Goal: Transaction & Acquisition: Purchase product/service

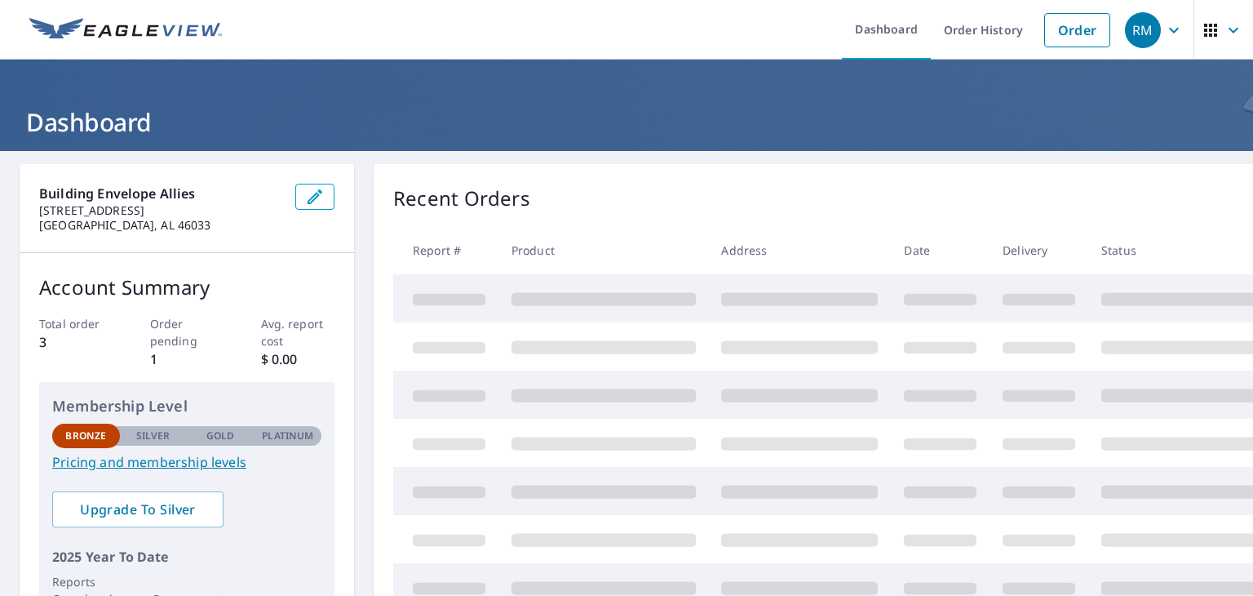
click at [1169, 29] on icon "button" at bounding box center [1174, 30] width 10 height 6
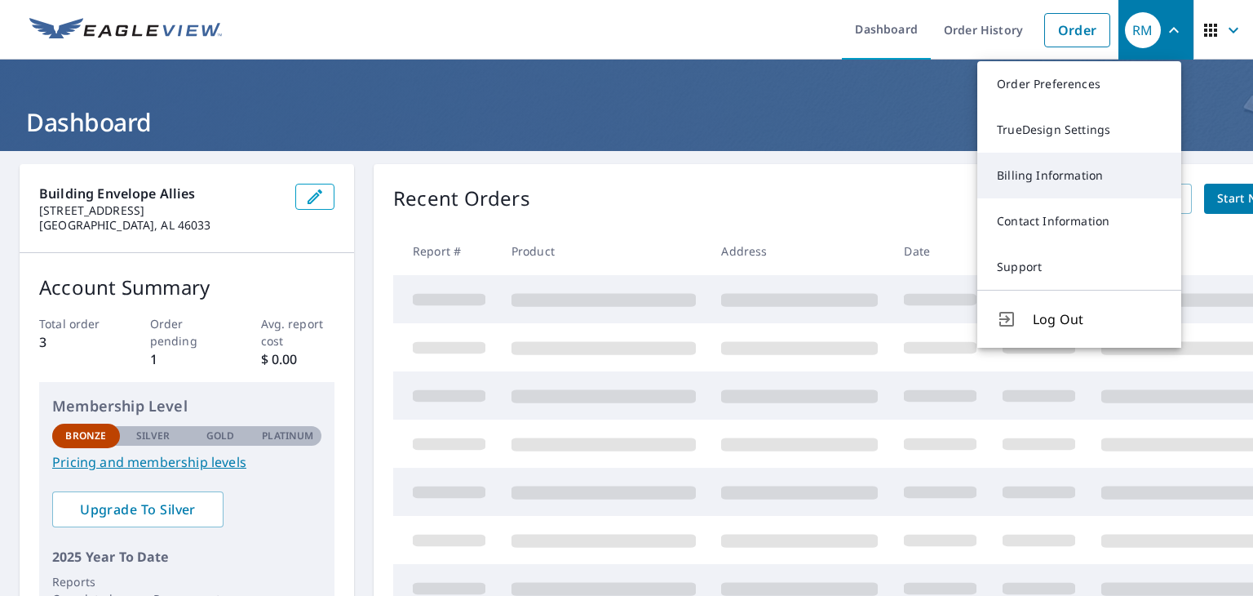
click at [1058, 177] on link "Billing Information" at bounding box center [1080, 176] width 204 height 46
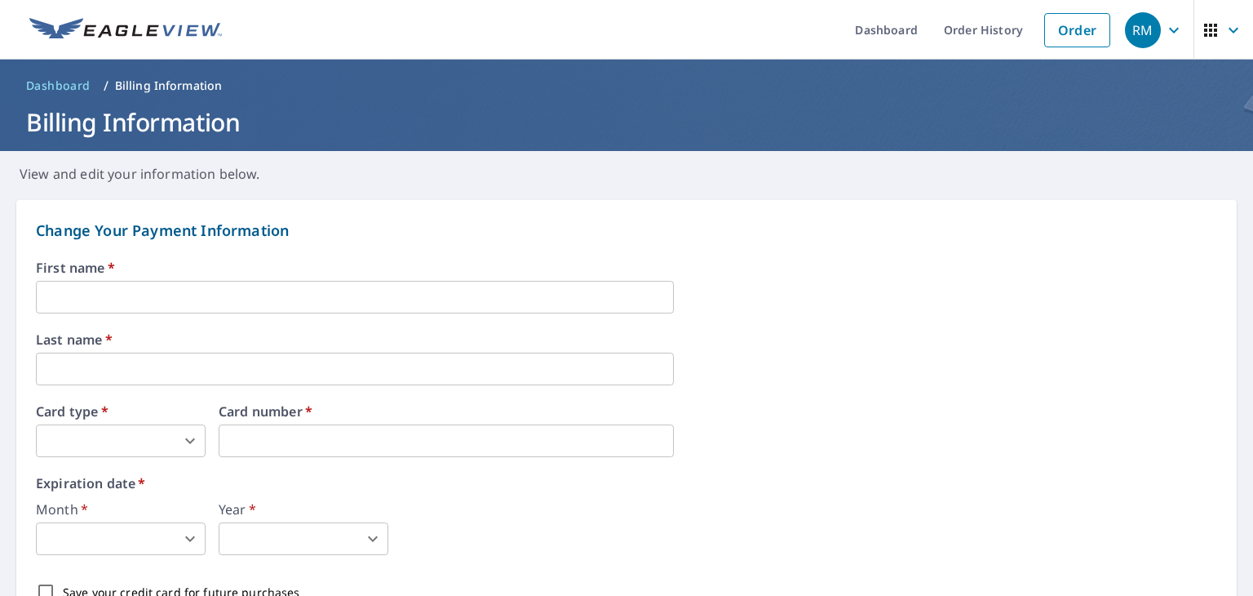
click at [273, 291] on input "text" at bounding box center [355, 297] width 638 height 33
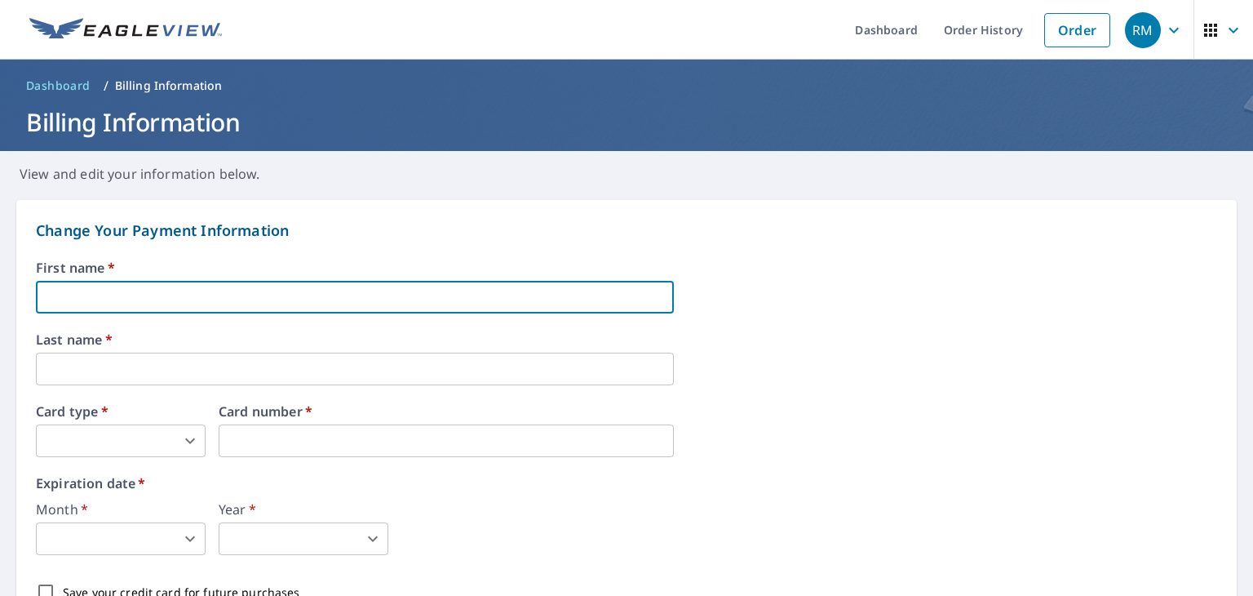
type input "[PERSON_NAME]"
type input "Mink"
click at [126, 444] on body "RM RM Dashboard Order History Order RM Dashboard / Billing Information Billing …" at bounding box center [626, 298] width 1253 height 596
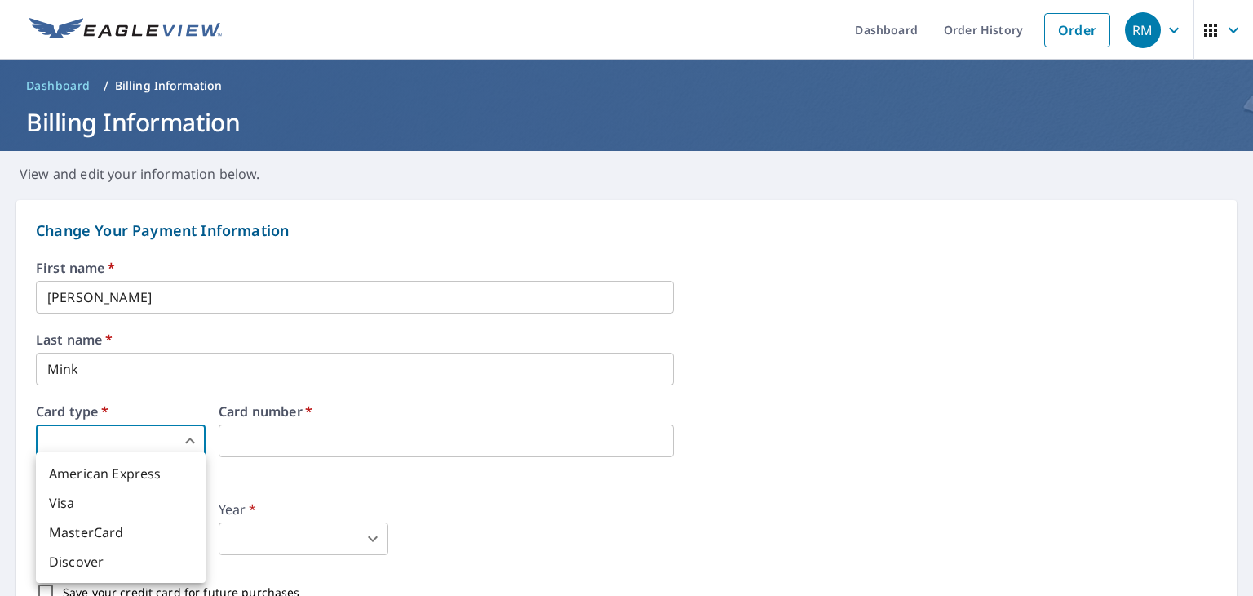
click at [104, 499] on li "Visa" at bounding box center [121, 502] width 170 height 29
type input "2"
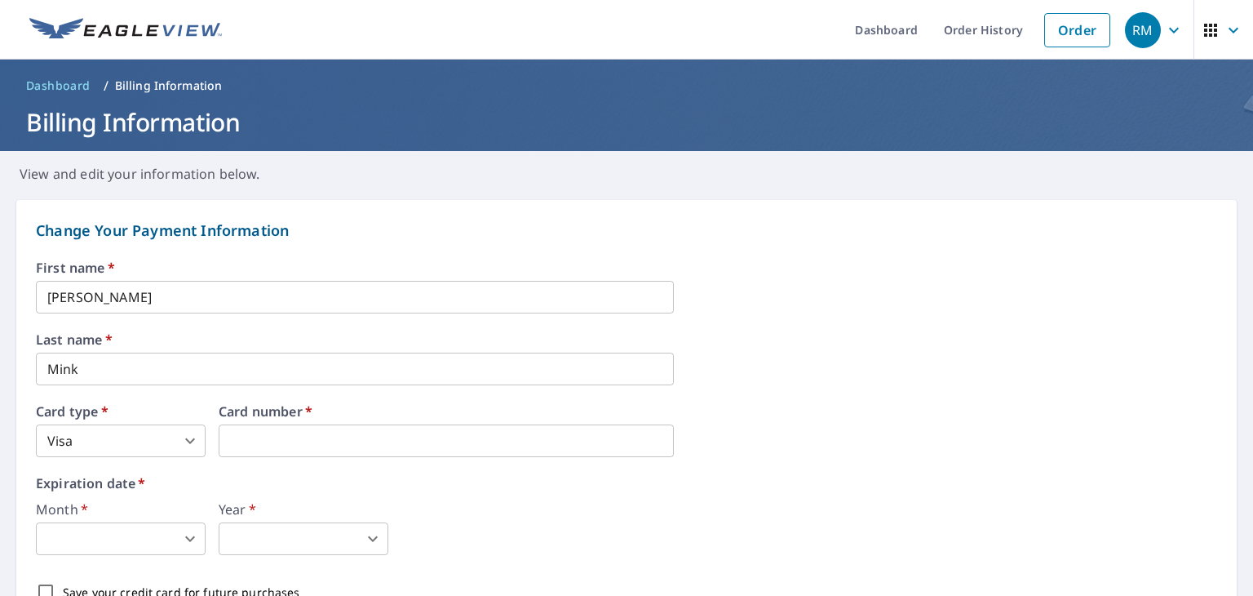
click at [149, 538] on body "RM RM Dashboard Order History Order RM Dashboard / Billing Information Billing …" at bounding box center [626, 298] width 1253 height 596
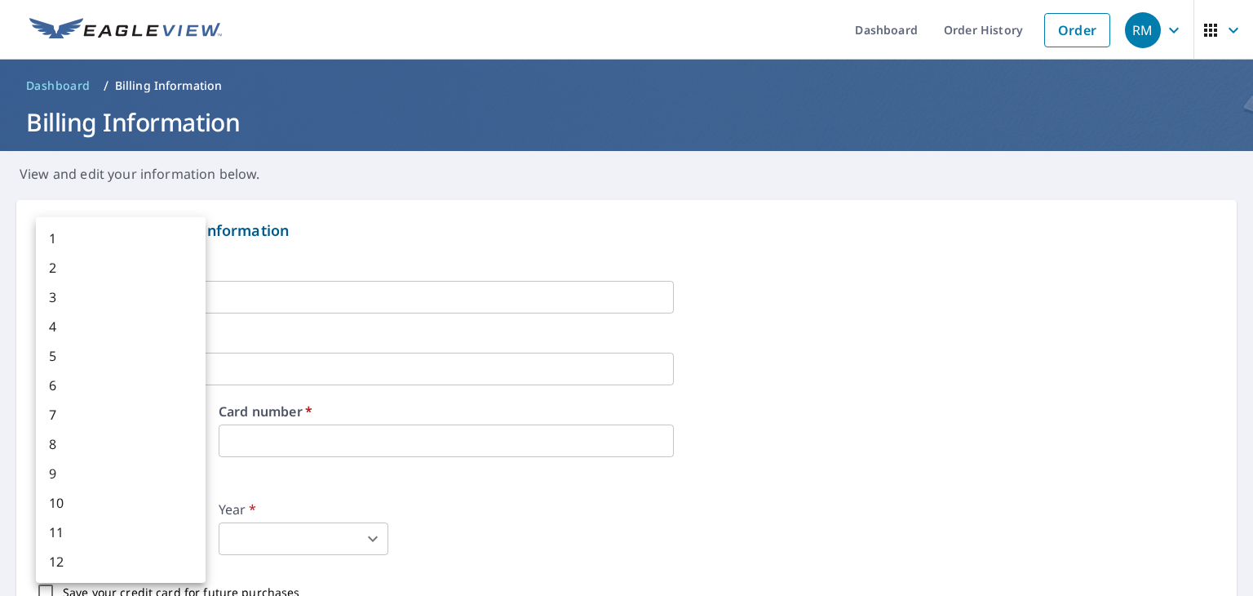
click at [91, 411] on li "7" at bounding box center [121, 414] width 170 height 29
type input "7"
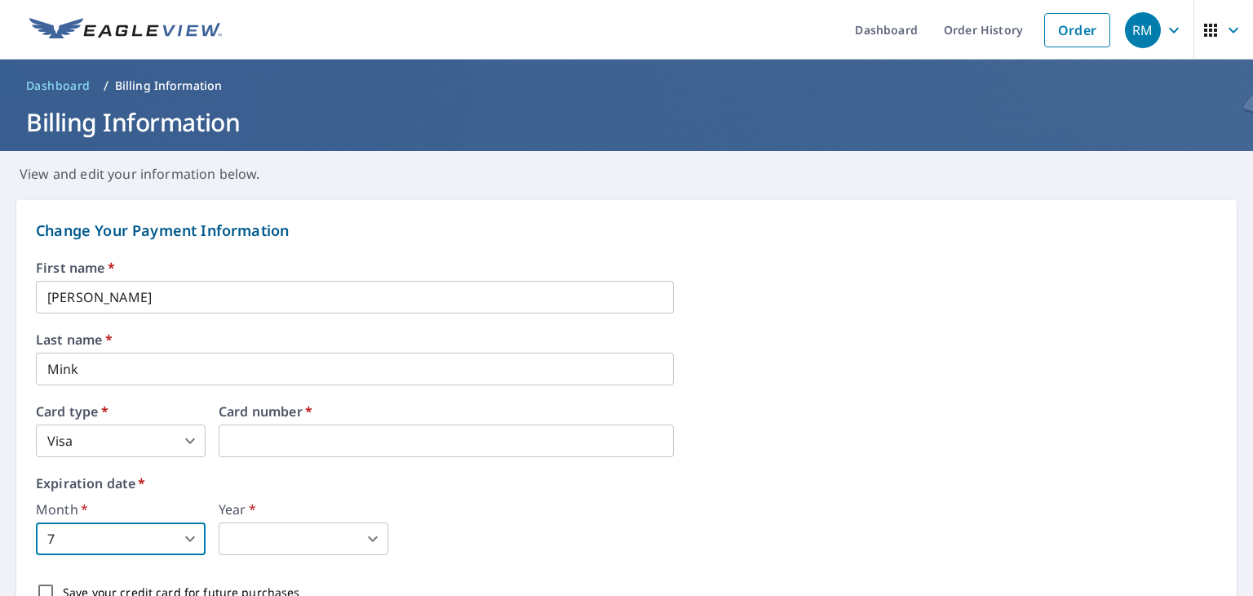
click at [257, 543] on body "RM RM Dashboard Order History Order RM Dashboard / Billing Information Billing …" at bounding box center [626, 298] width 1253 height 596
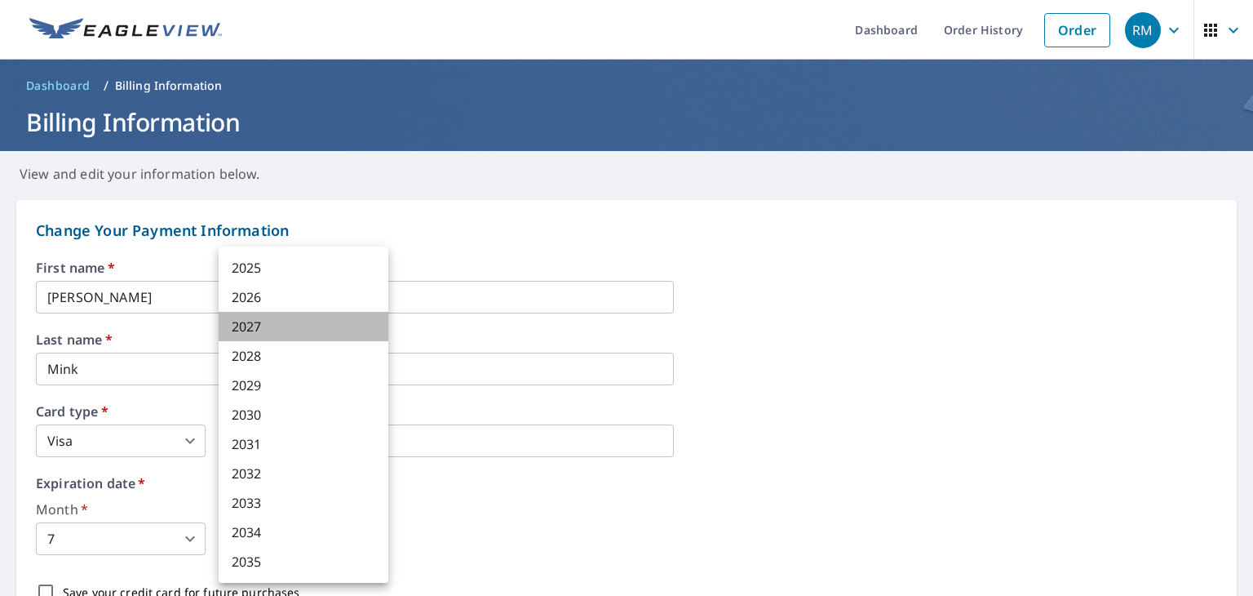
click at [284, 327] on li "2027" at bounding box center [304, 326] width 170 height 29
type input "2027"
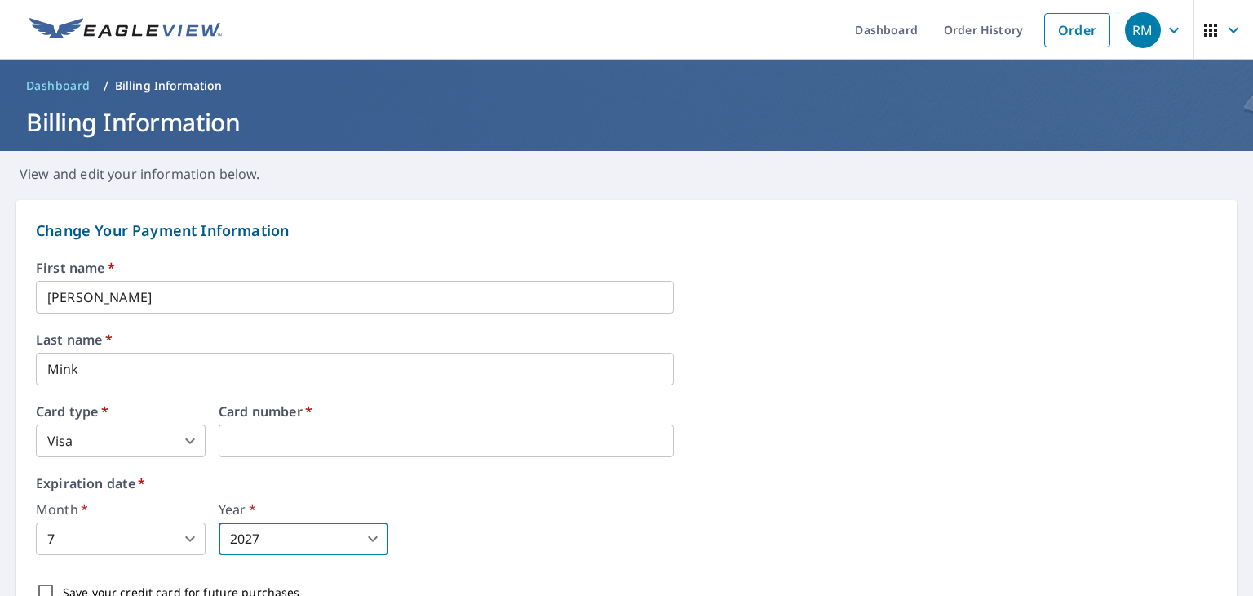
click at [193, 537] on body "RM RM Dashboard Order History Order RM Dashboard / Billing Information Billing …" at bounding box center [626, 298] width 1253 height 596
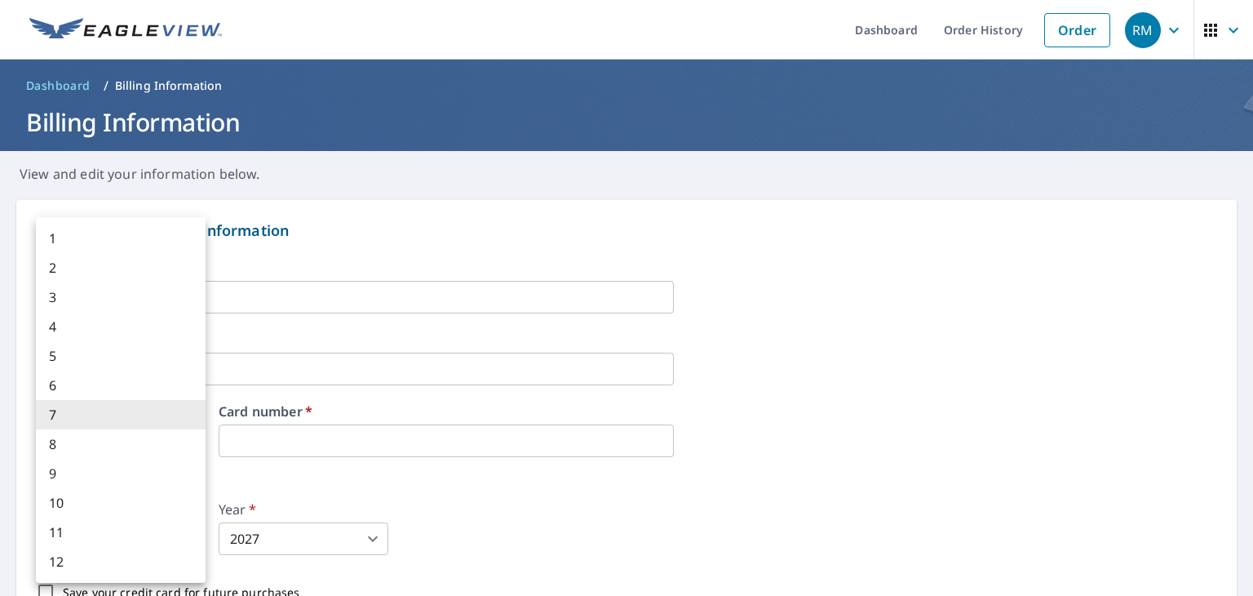
click at [106, 445] on li "8" at bounding box center [121, 443] width 170 height 29
type input "8"
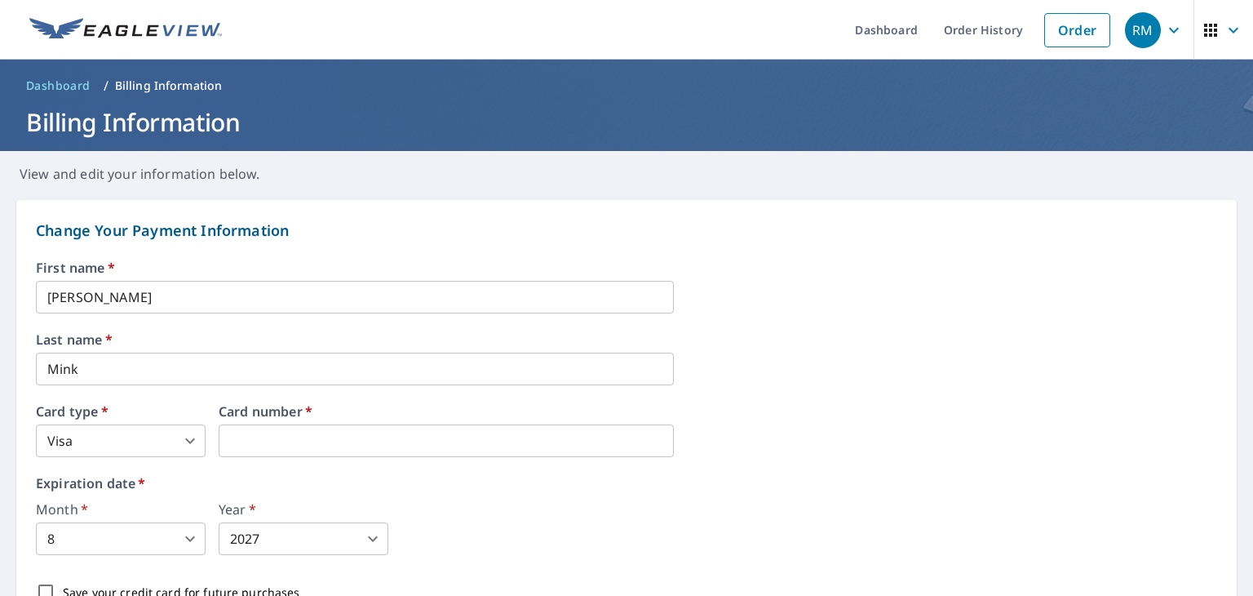
click at [570, 514] on div "Month   * 8 8 ​ Year   * 2027 2027 ​" at bounding box center [627, 529] width 1182 height 52
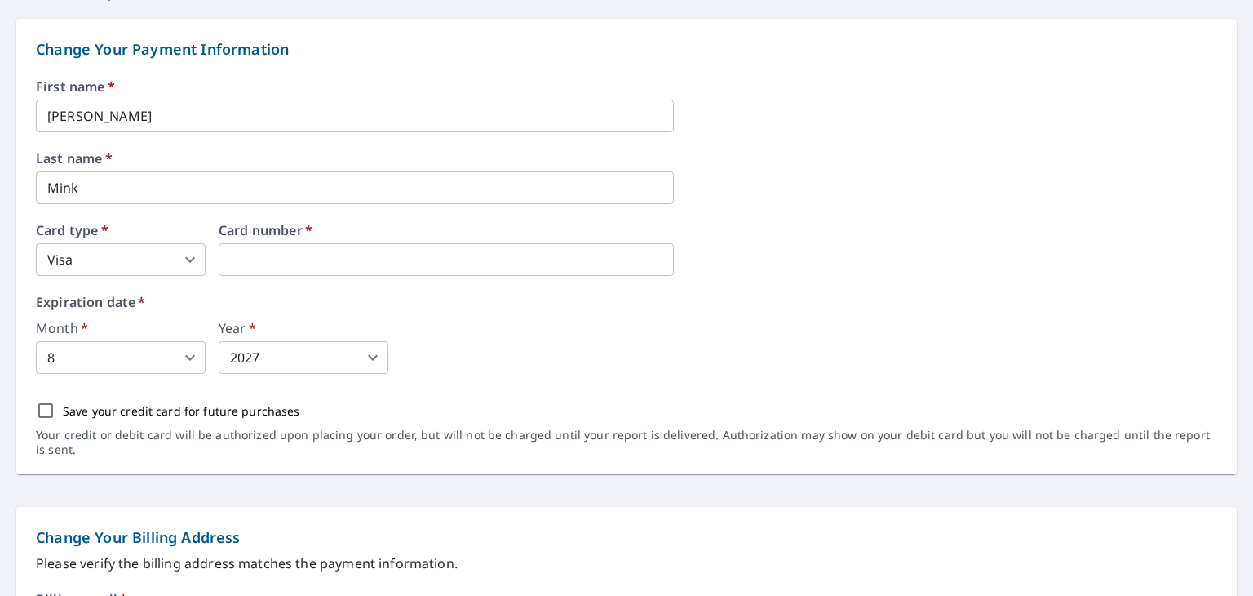
scroll to position [188, 0]
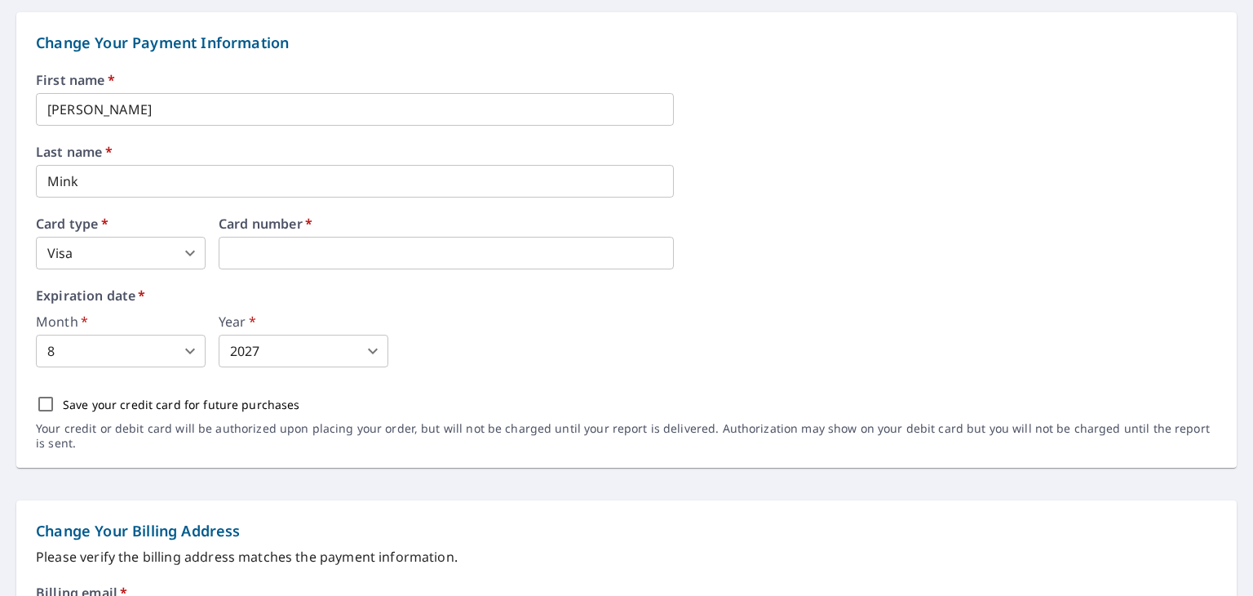
click at [47, 400] on input "Save your credit card for future purchases" at bounding box center [46, 404] width 34 height 34
checkbox input "true"
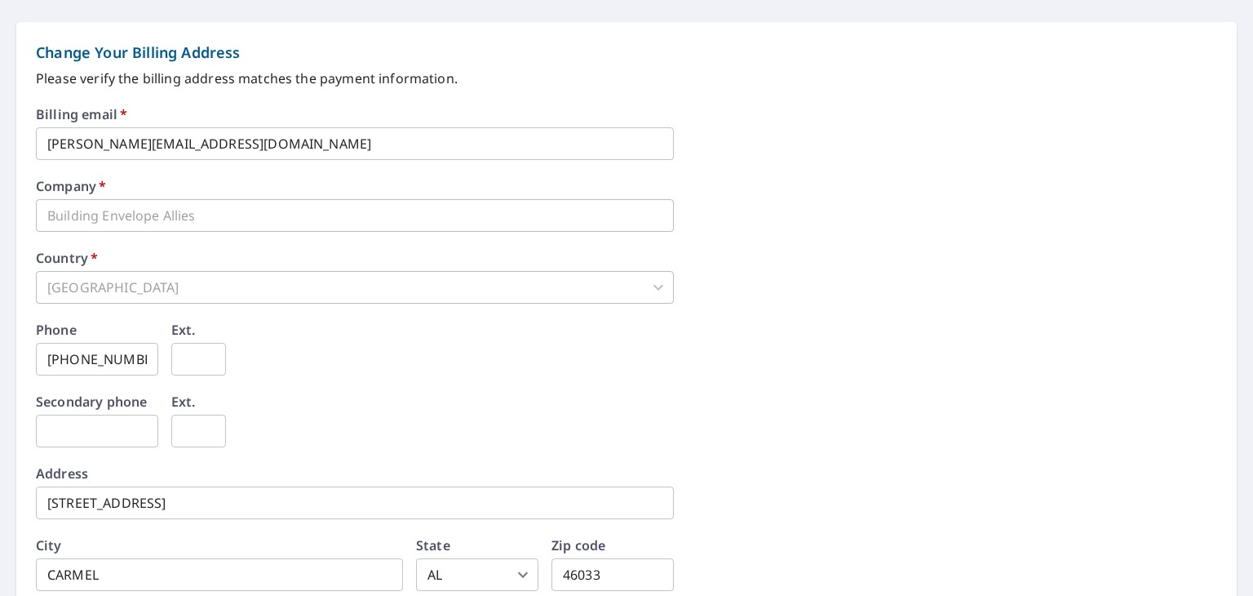
scroll to position [670, 0]
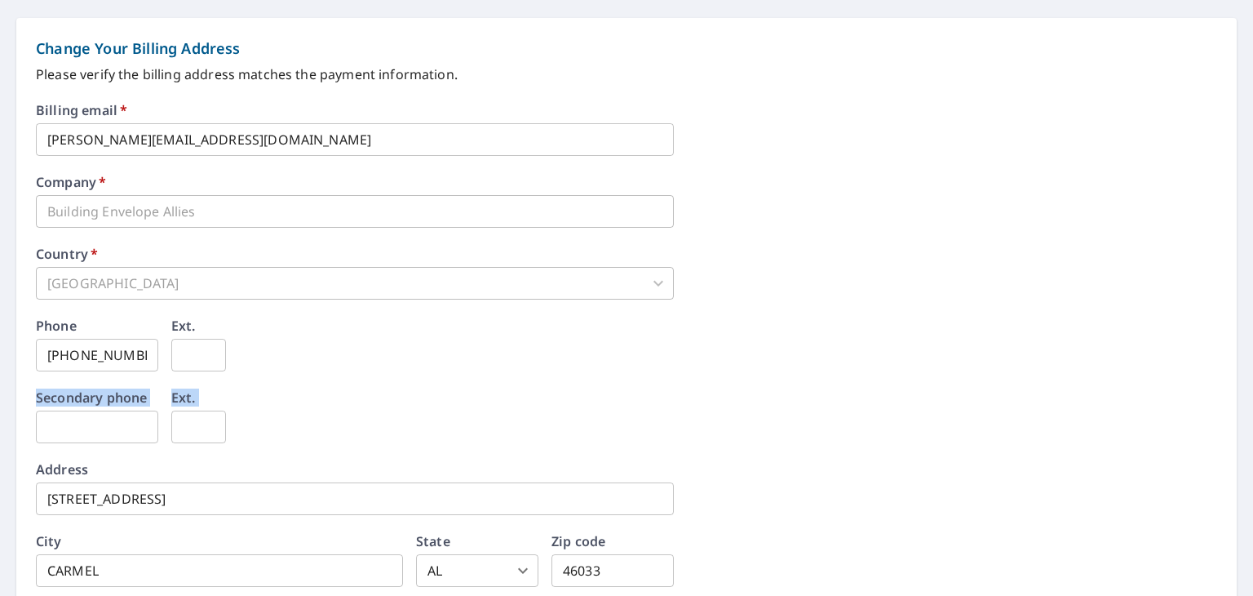
click at [1231, 410] on form "Change Your Payment Information First name   * [PERSON_NAME] ​ Last name   * [P…" at bounding box center [626, 93] width 1253 height 1159
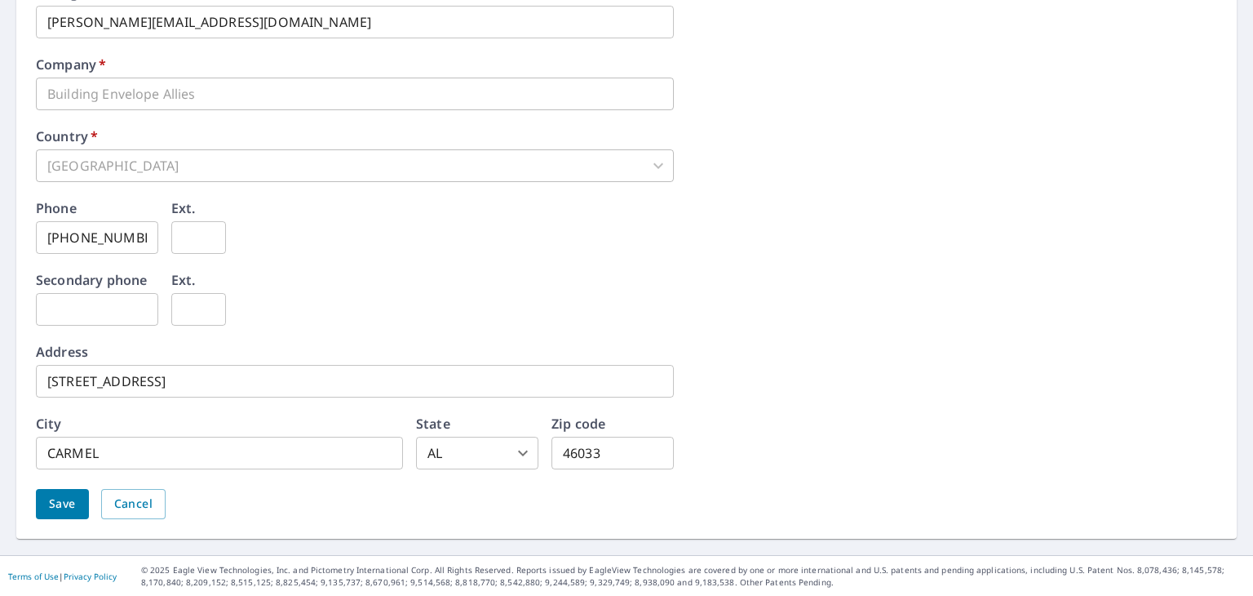
click at [65, 505] on span "Save" at bounding box center [62, 504] width 27 height 20
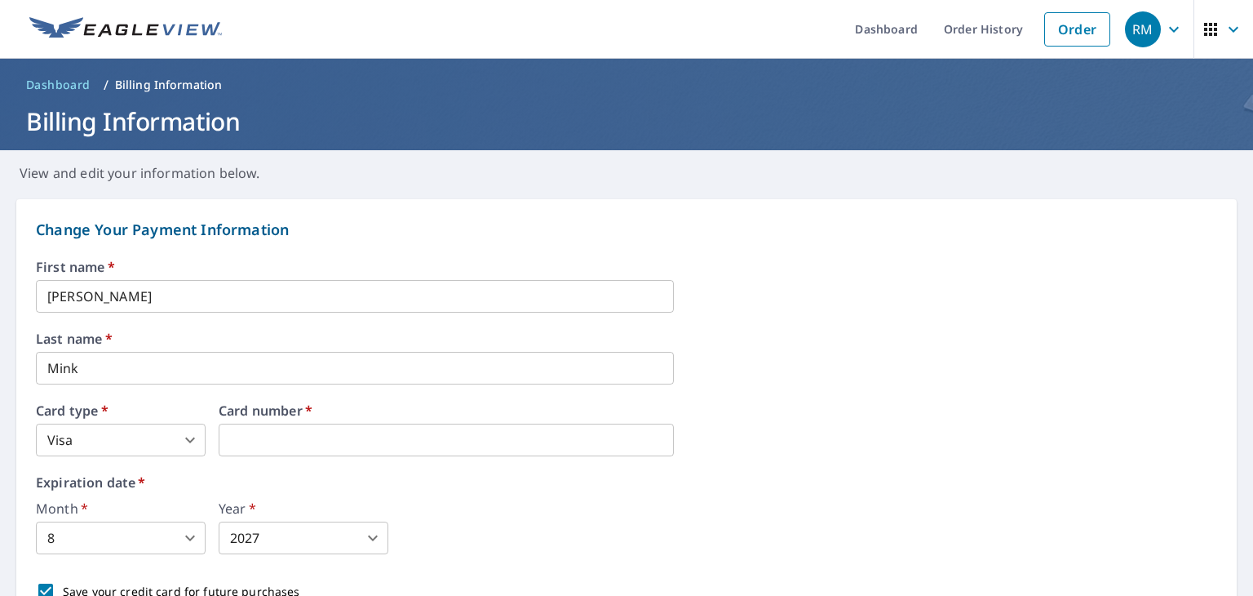
scroll to position [0, 0]
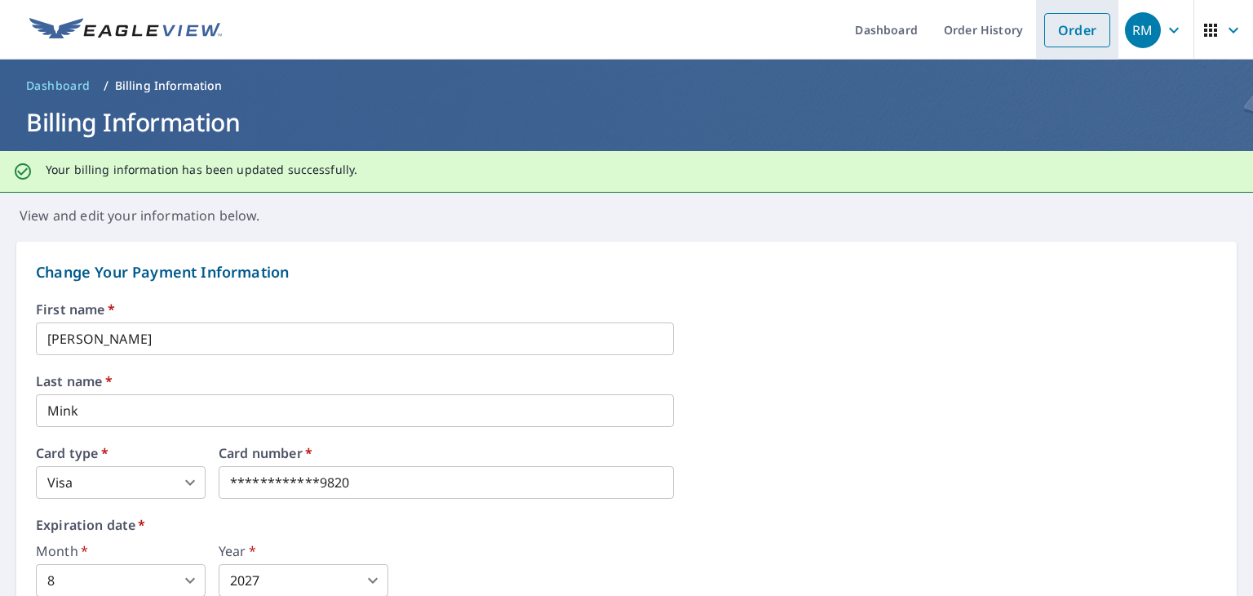
click at [1069, 29] on link "Order" at bounding box center [1078, 30] width 66 height 34
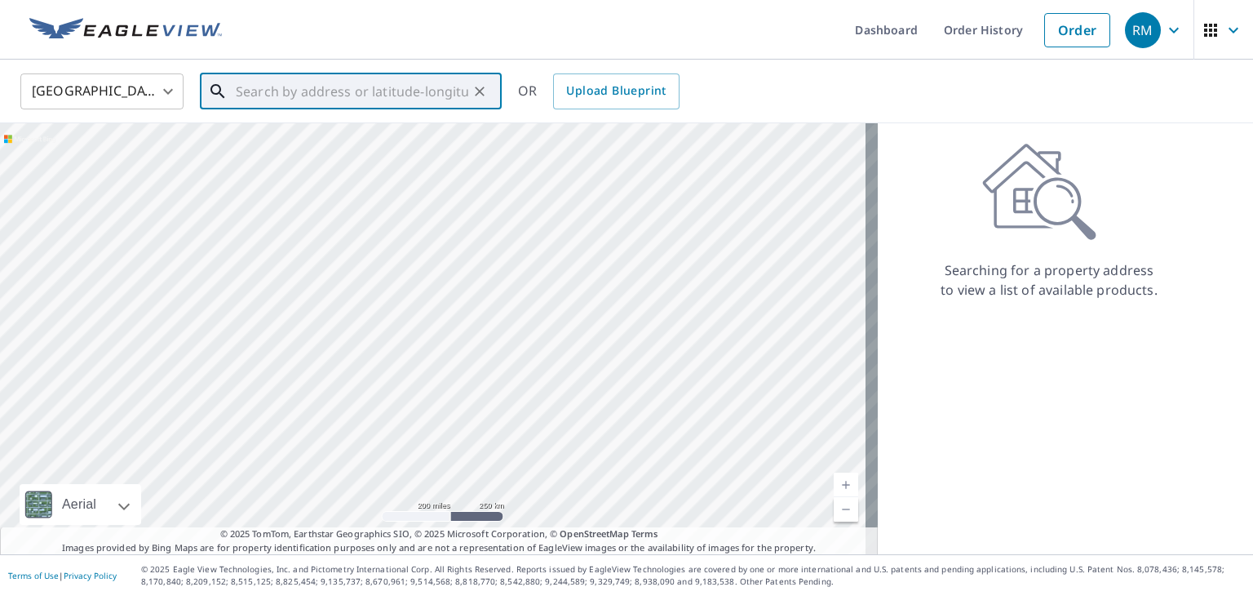
click at [308, 95] on input "text" at bounding box center [352, 92] width 233 height 46
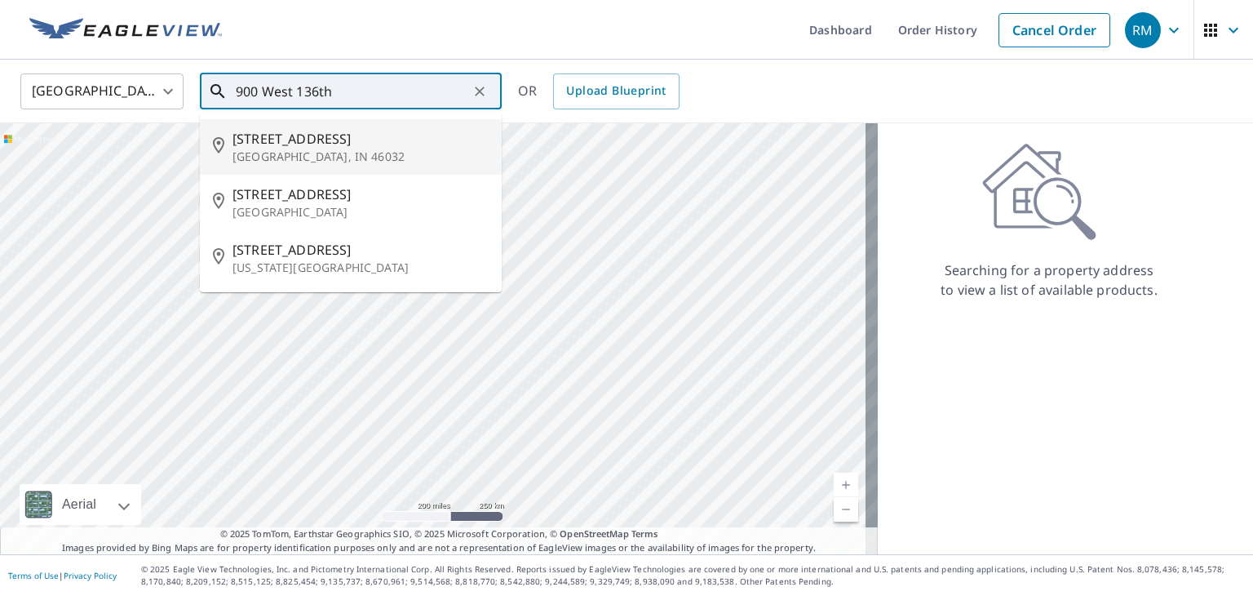
click at [303, 147] on span "[STREET_ADDRESS]" at bounding box center [361, 139] width 256 height 20
type input "[STREET_ADDRESS]"
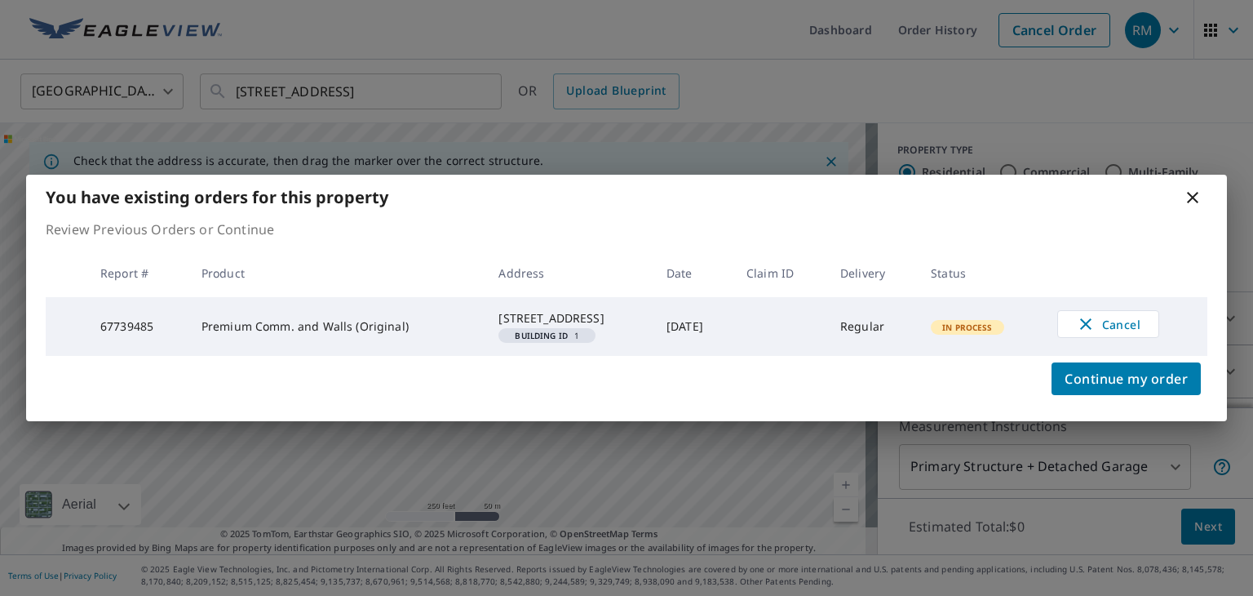
click at [992, 335] on td "In Process" at bounding box center [981, 326] width 126 height 59
click at [1079, 384] on span "Continue my order" at bounding box center [1126, 378] width 123 height 23
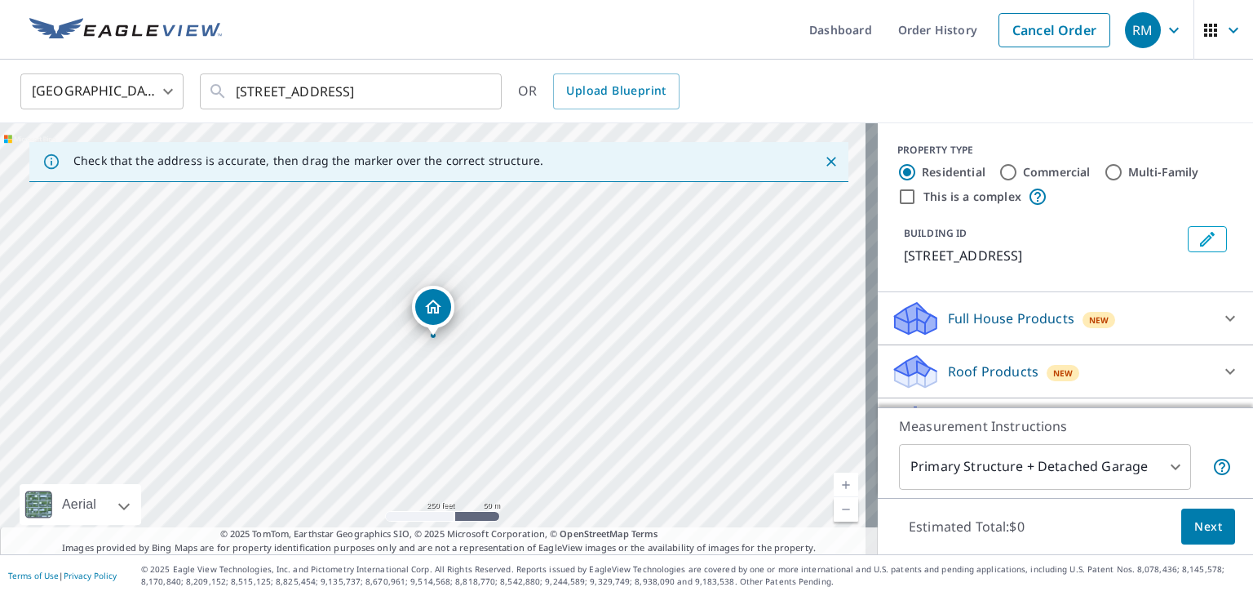
click at [999, 167] on input "Commercial" at bounding box center [1009, 172] width 20 height 20
radio input "true"
type input "4"
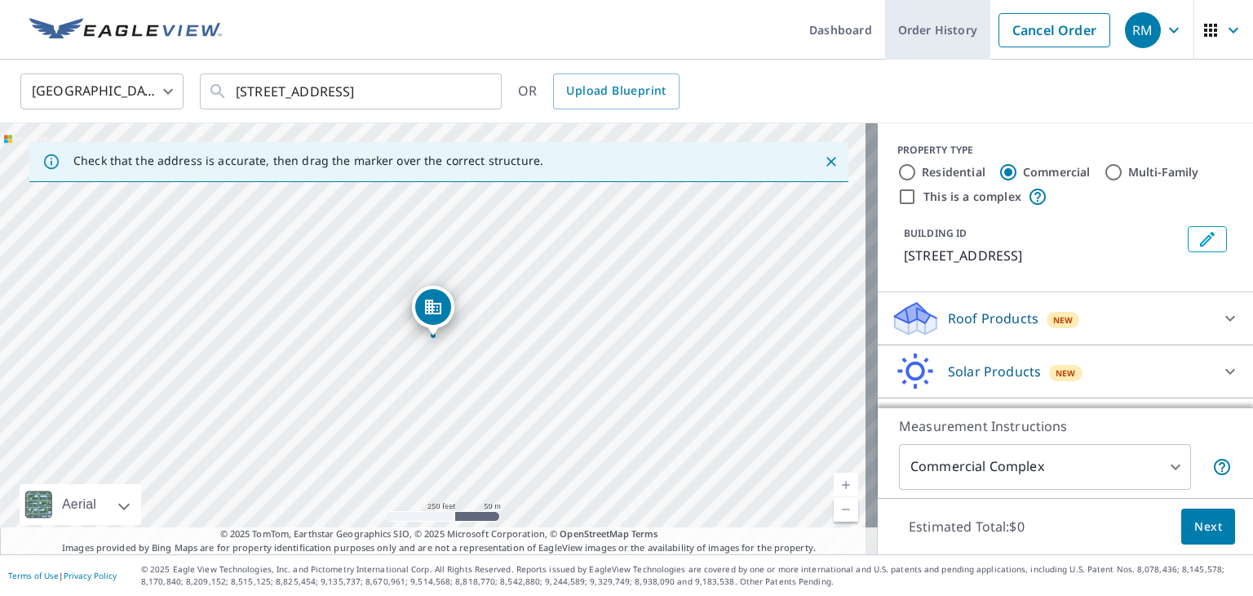
click at [937, 30] on link "Order History" at bounding box center [937, 30] width 105 height 60
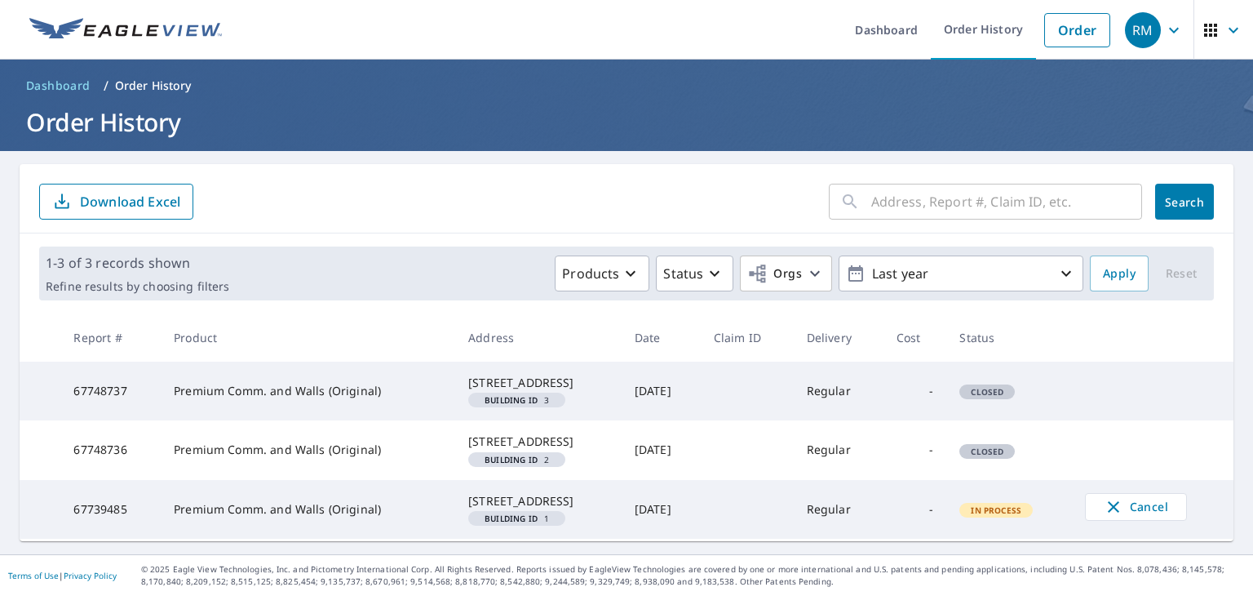
scroll to position [47, 0]
click at [995, 446] on span "Closed" at bounding box center [987, 451] width 52 height 11
click at [764, 420] on td at bounding box center [747, 449] width 93 height 59
click at [67, 78] on span "Dashboard" at bounding box center [58, 86] width 64 height 16
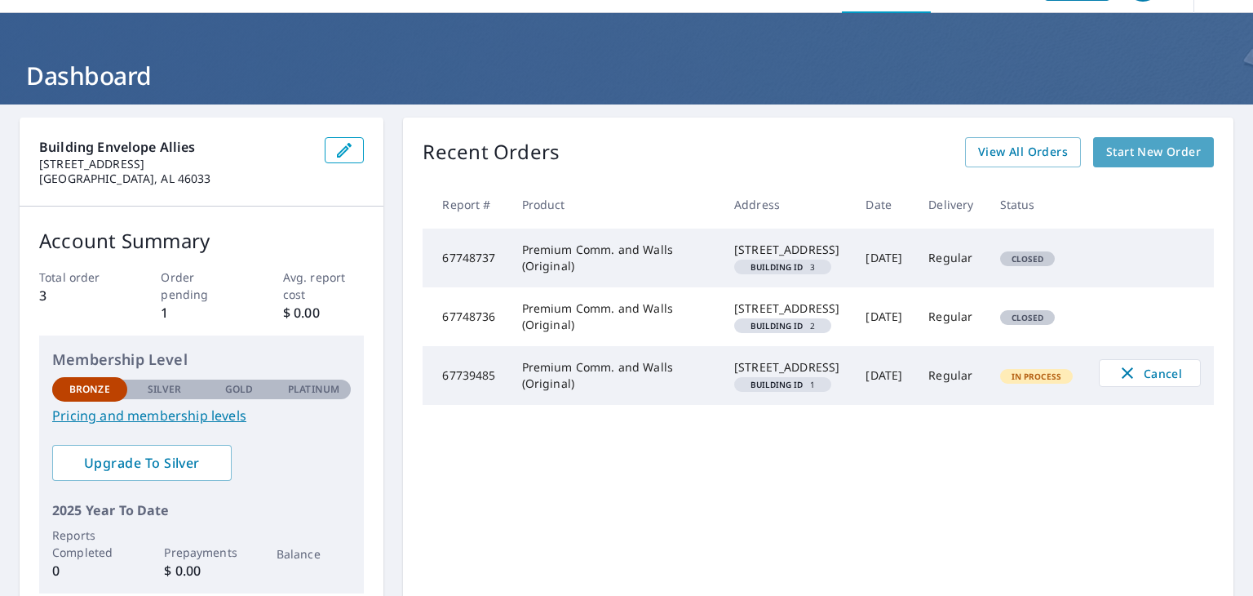
click at [1111, 153] on span "Start New Order" at bounding box center [1154, 152] width 95 height 20
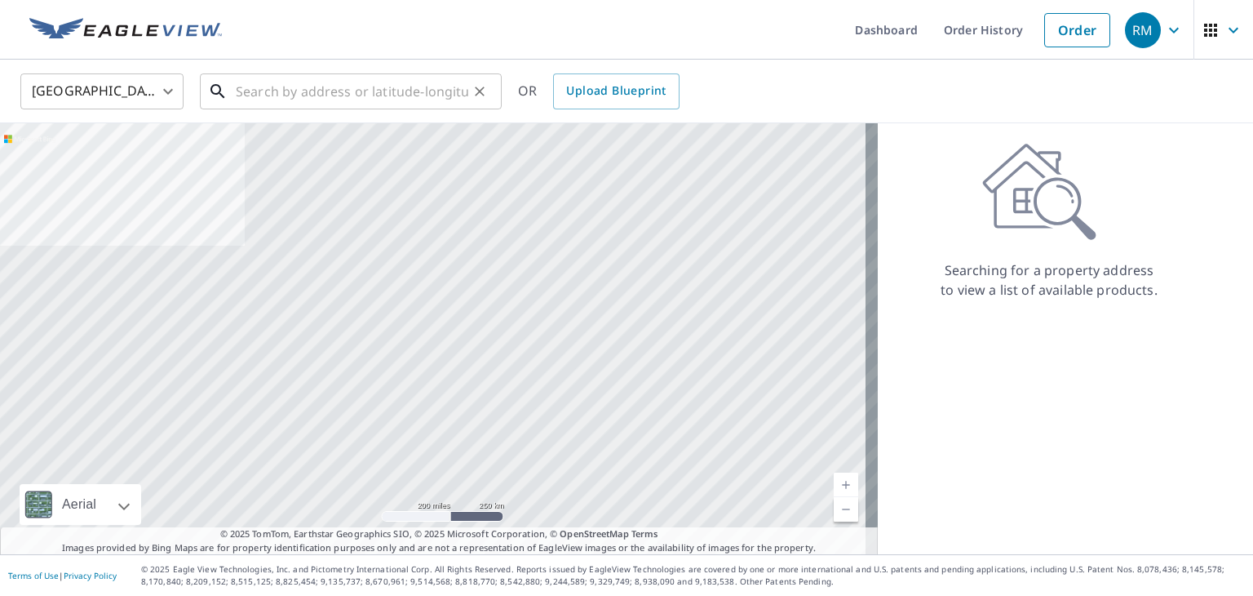
click at [375, 94] on input "text" at bounding box center [352, 92] width 233 height 46
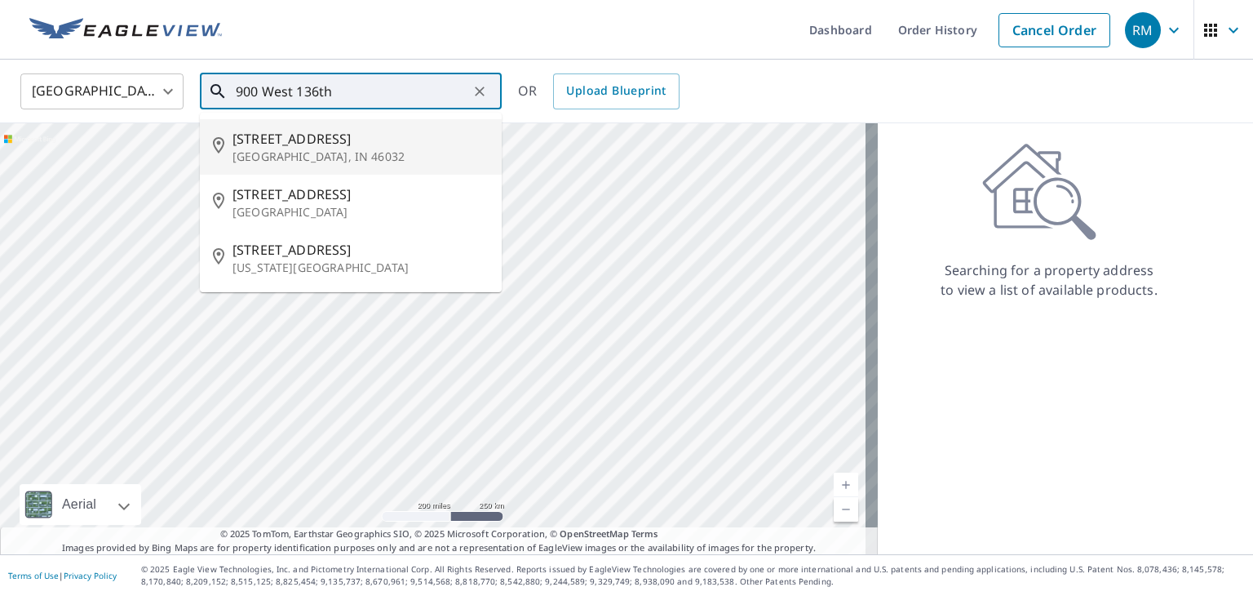
click at [347, 144] on span "[STREET_ADDRESS]" at bounding box center [361, 139] width 256 height 20
type input "[STREET_ADDRESS]"
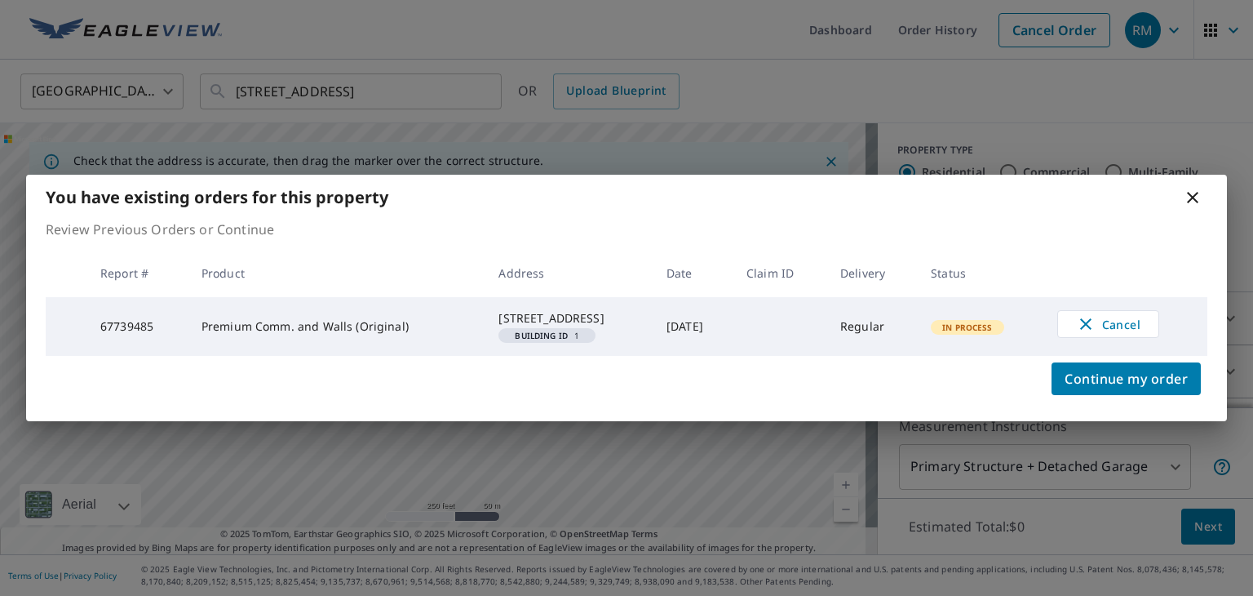
click at [999, 175] on div "You have existing orders for this property" at bounding box center [626, 197] width 1201 height 45
click at [1112, 314] on span "Cancel" at bounding box center [1109, 324] width 68 height 20
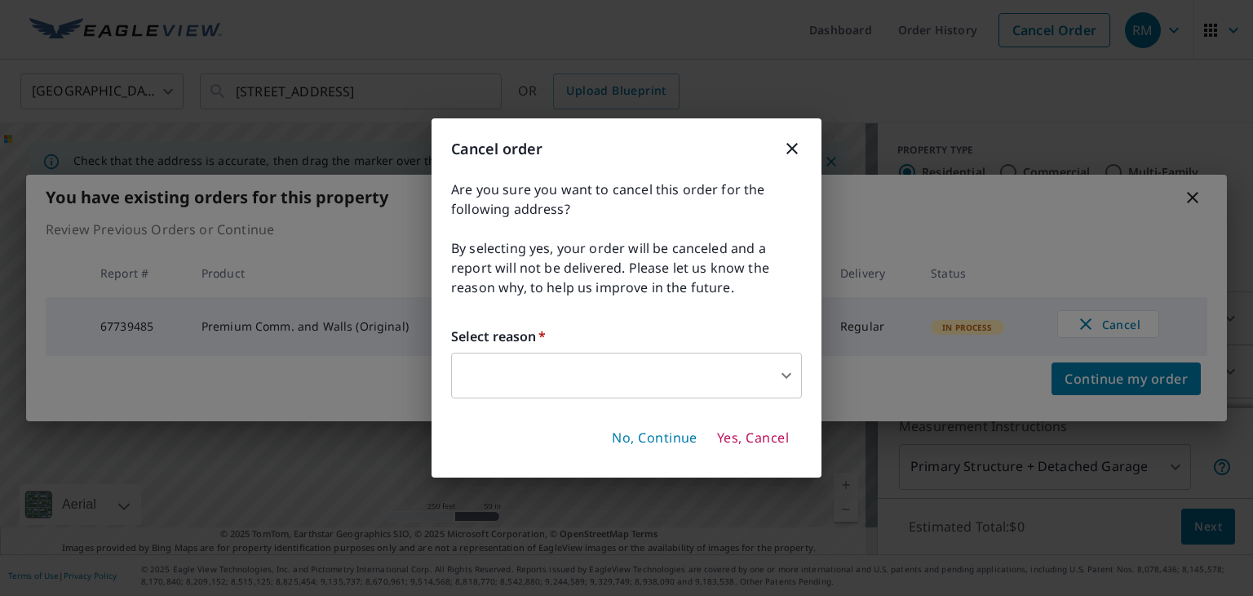
click at [648, 379] on body "RM RM Dashboard Order History Cancel Order RM [GEOGRAPHIC_DATA] [GEOGRAPHIC_DAT…" at bounding box center [626, 298] width 1253 height 596
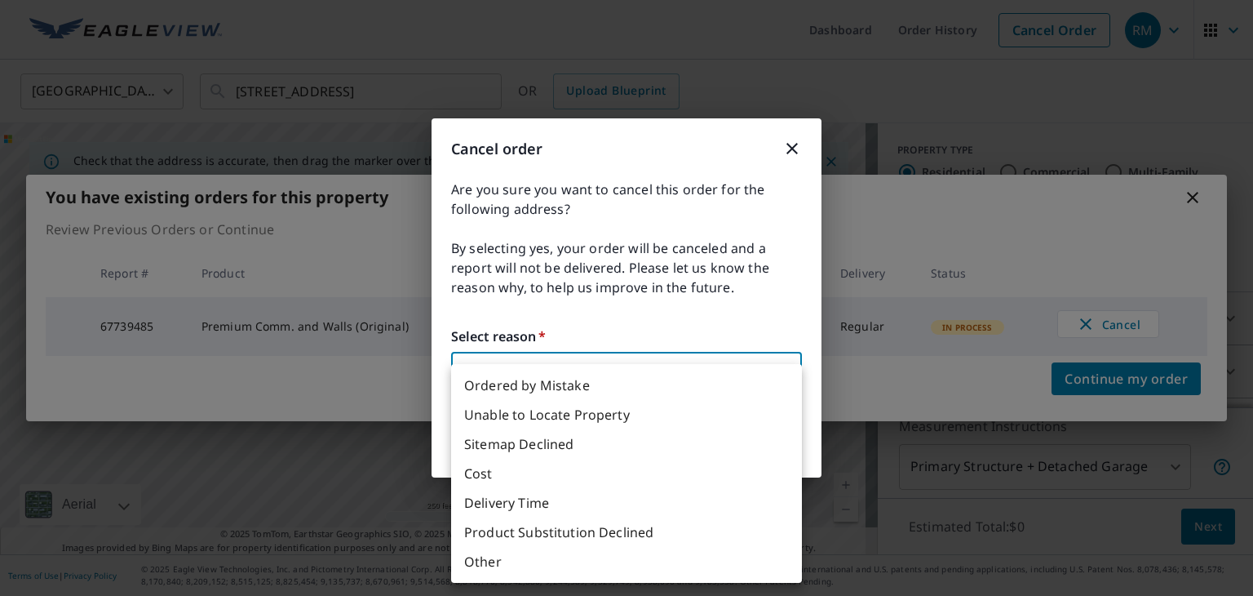
click at [527, 565] on li "Other" at bounding box center [626, 561] width 351 height 29
type input "36"
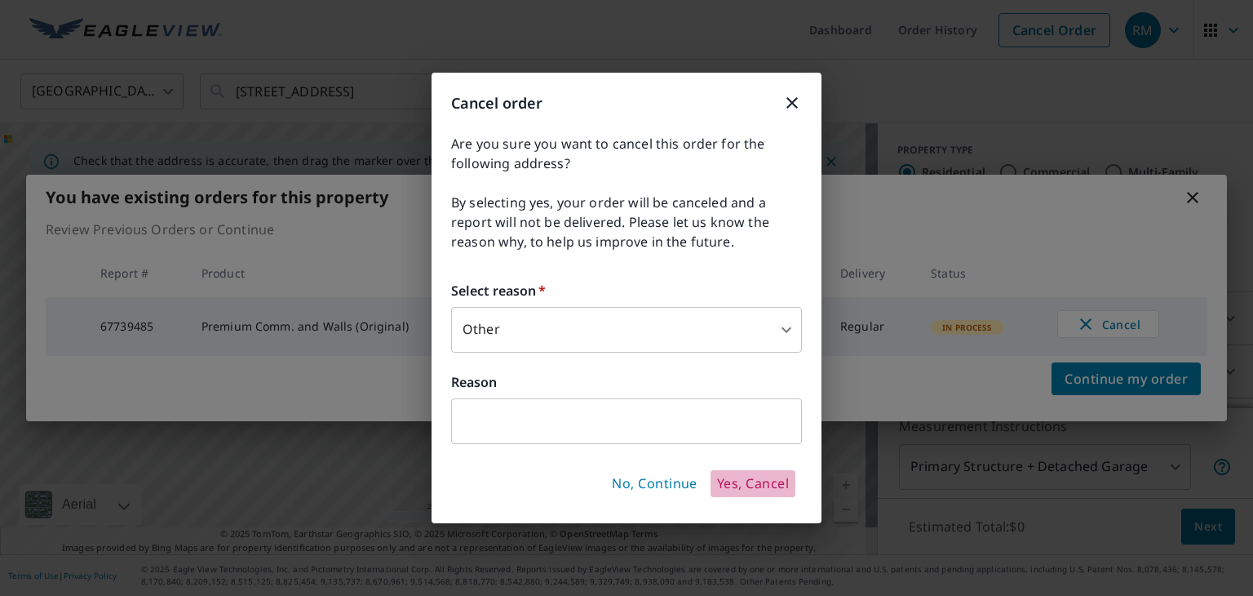
click at [746, 481] on span "Yes, Cancel" at bounding box center [753, 484] width 72 height 18
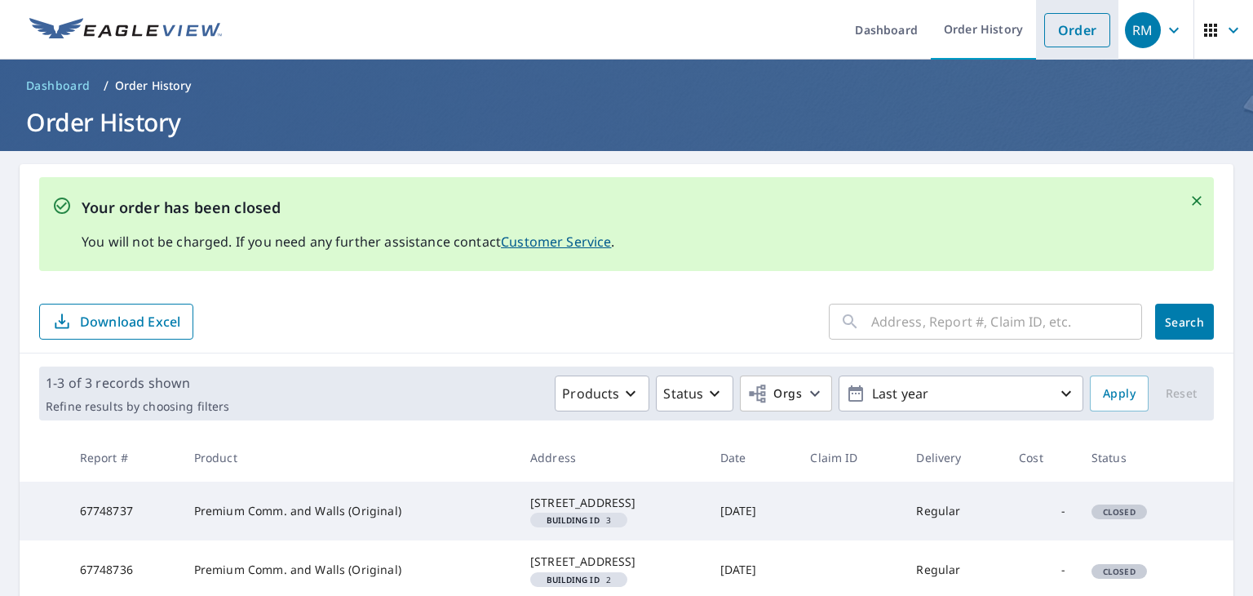
click at [1063, 33] on link "Order" at bounding box center [1078, 30] width 66 height 34
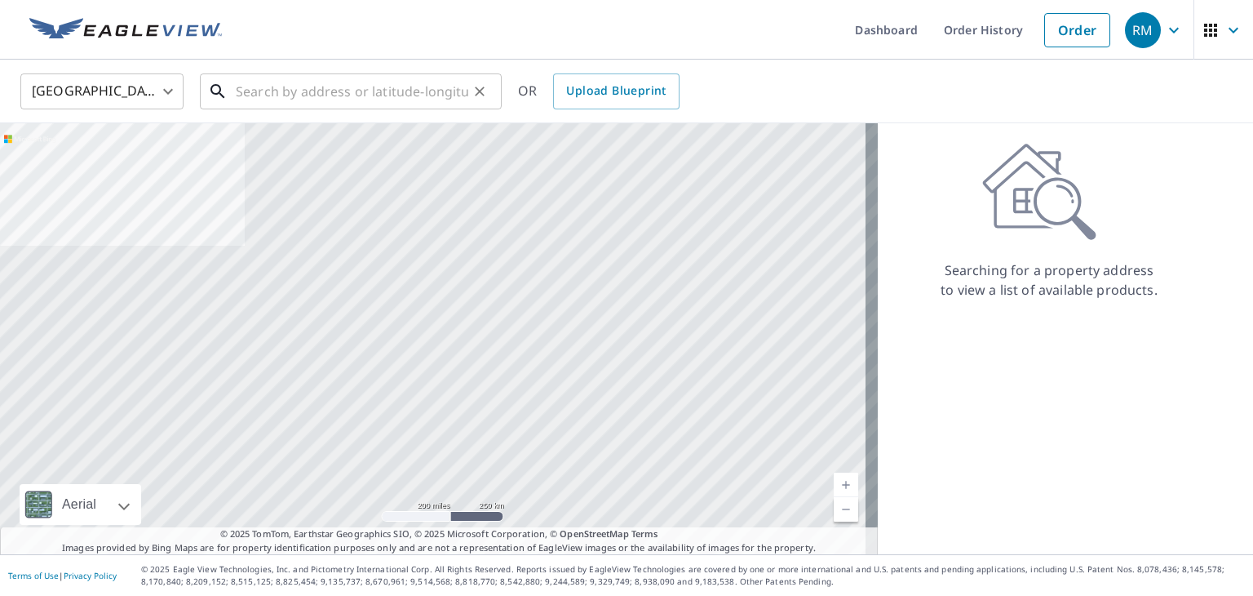
click at [351, 90] on input "text" at bounding box center [352, 92] width 233 height 46
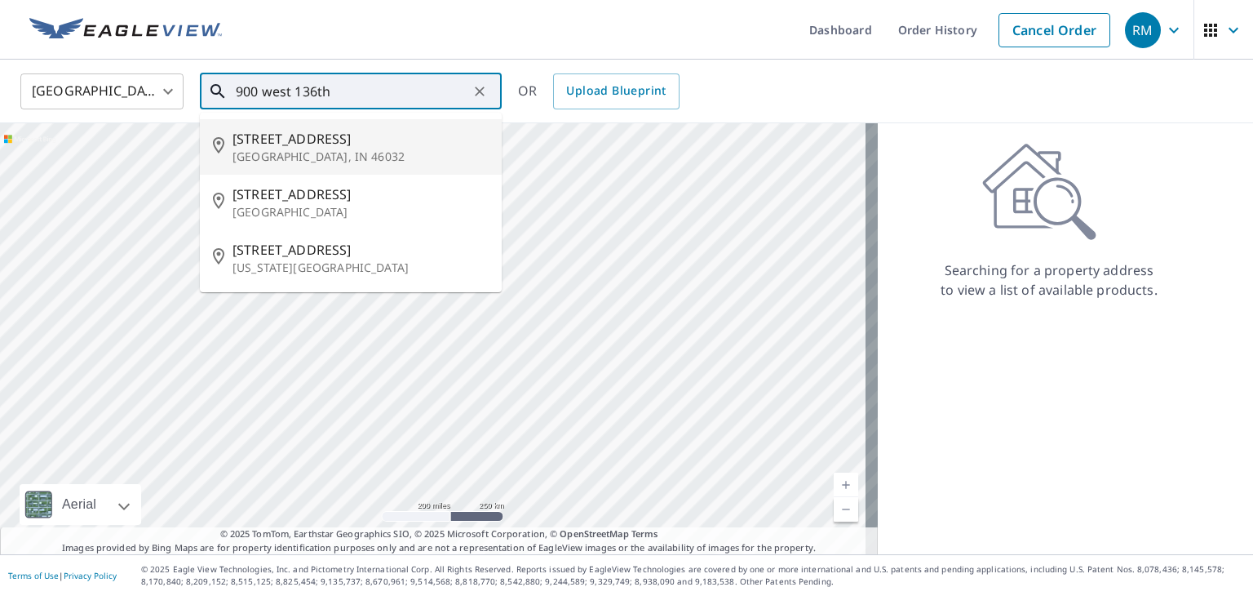
click at [325, 144] on span "[STREET_ADDRESS]" at bounding box center [361, 139] width 256 height 20
type input "[STREET_ADDRESS]"
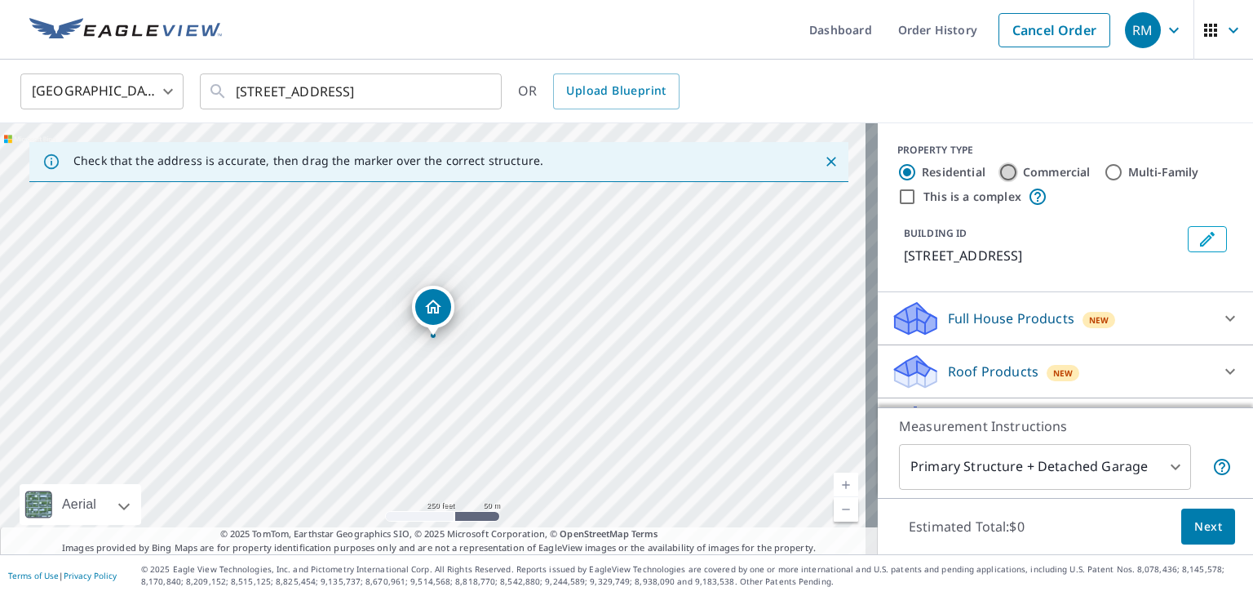
click at [999, 172] on input "Commercial" at bounding box center [1009, 172] width 20 height 20
radio input "true"
type input "4"
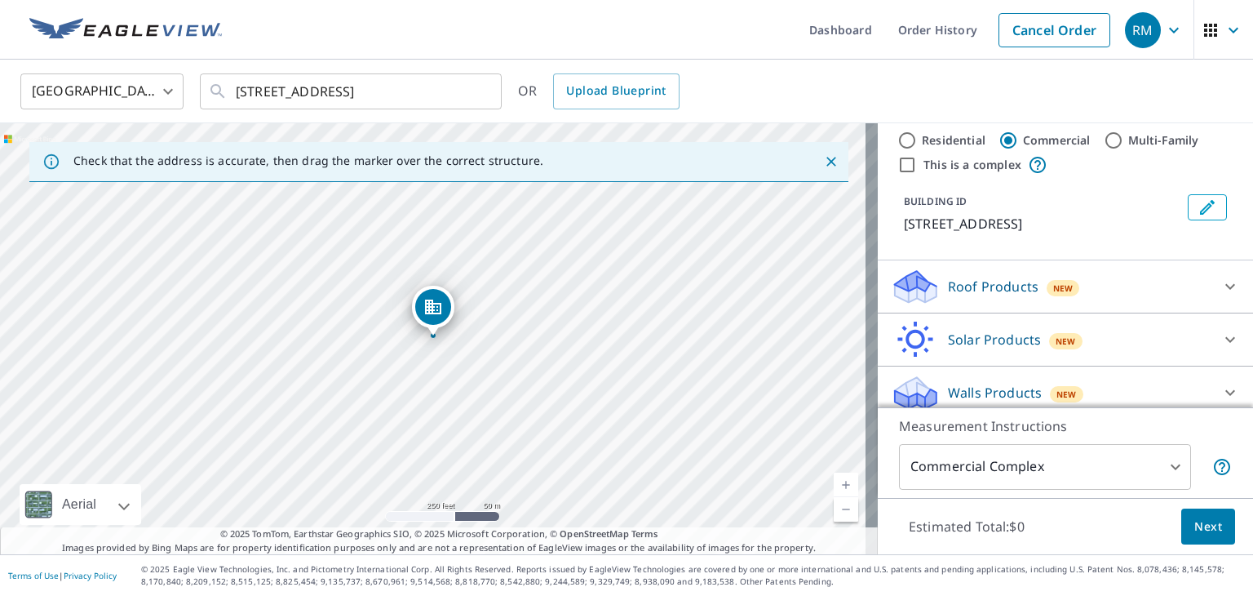
scroll to position [43, 0]
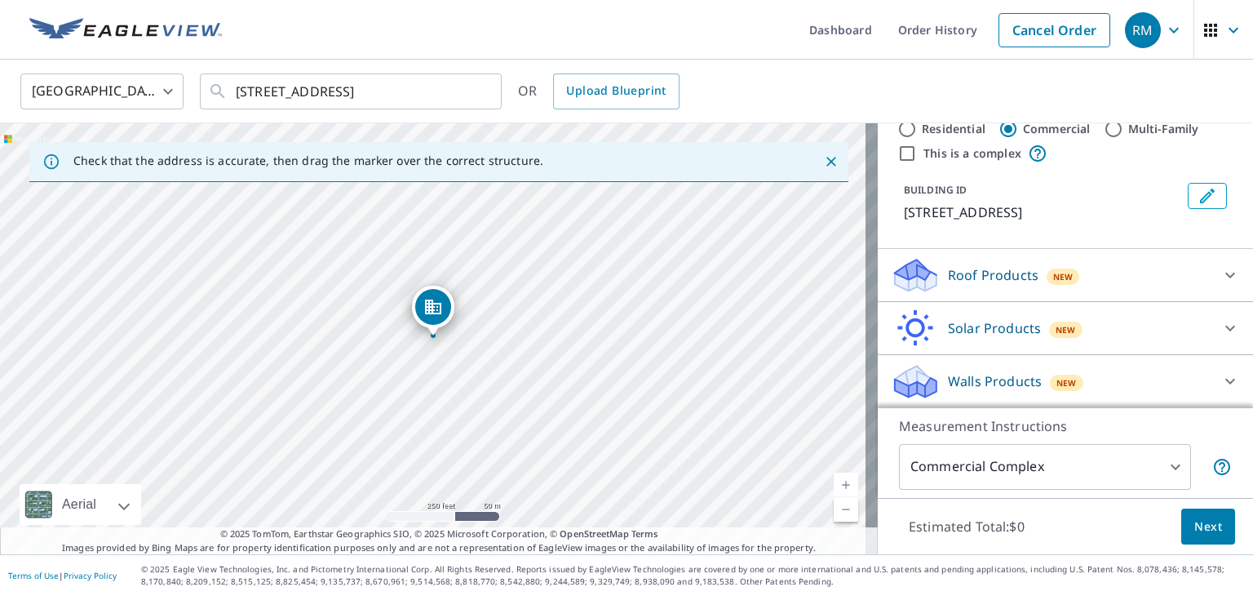
click at [1167, 464] on body "RM RM Dashboard Order History Cancel Order RM [GEOGRAPHIC_DATA] [GEOGRAPHIC_DAT…" at bounding box center [626, 298] width 1253 height 596
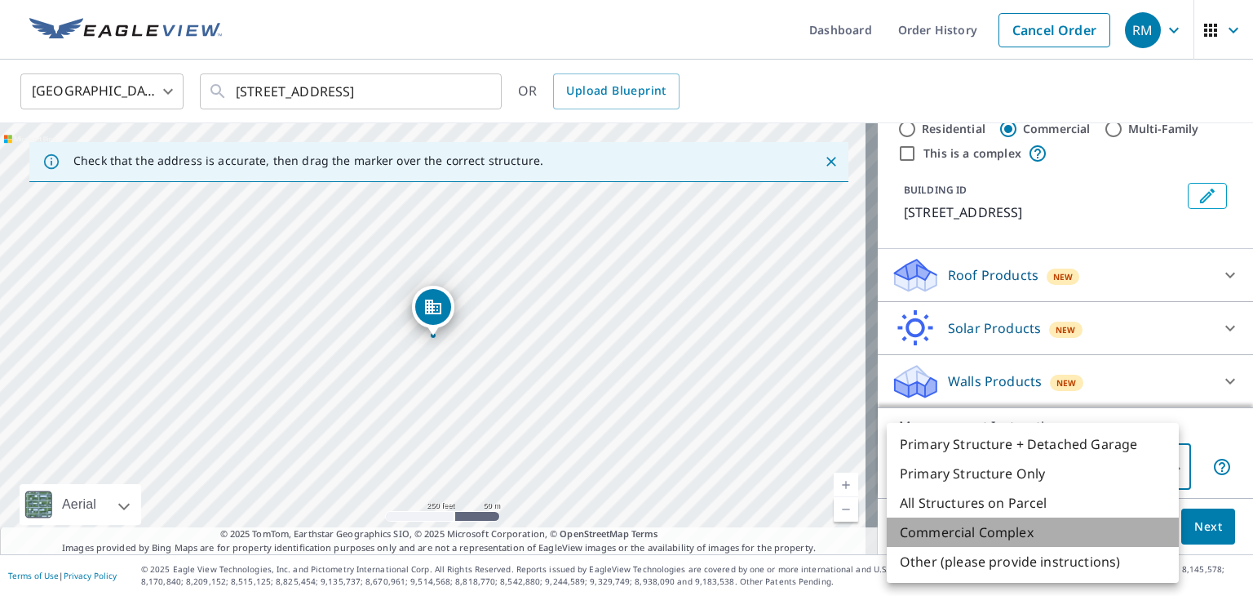
click at [1074, 526] on li "Commercial Complex" at bounding box center [1033, 531] width 292 height 29
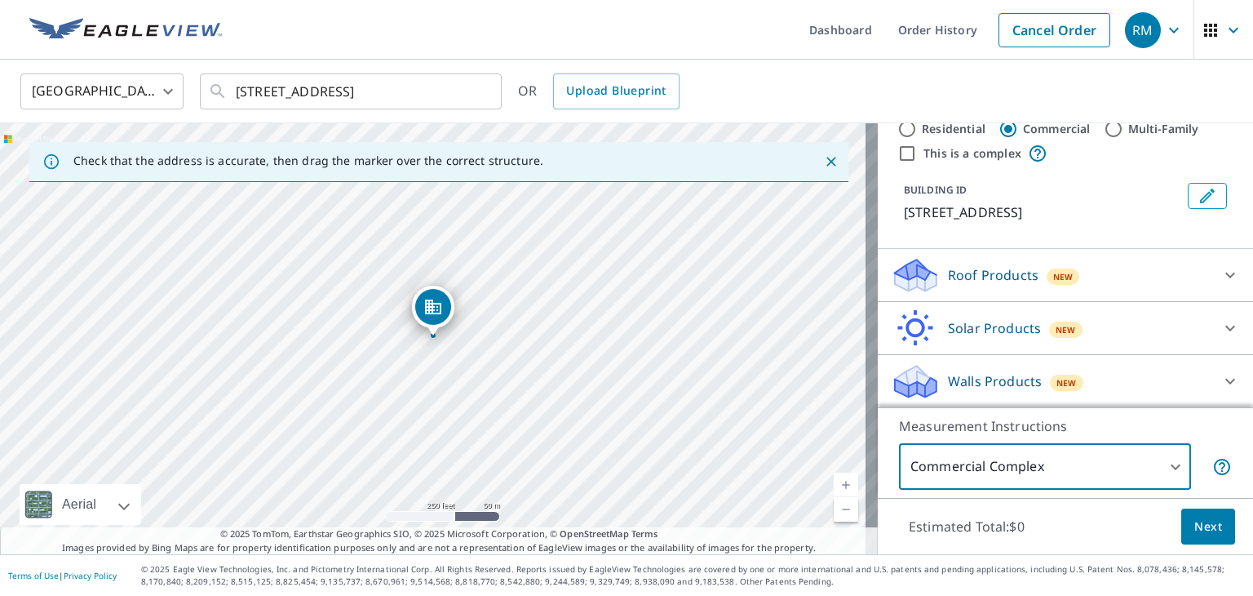
click at [1221, 268] on icon at bounding box center [1231, 275] width 20 height 20
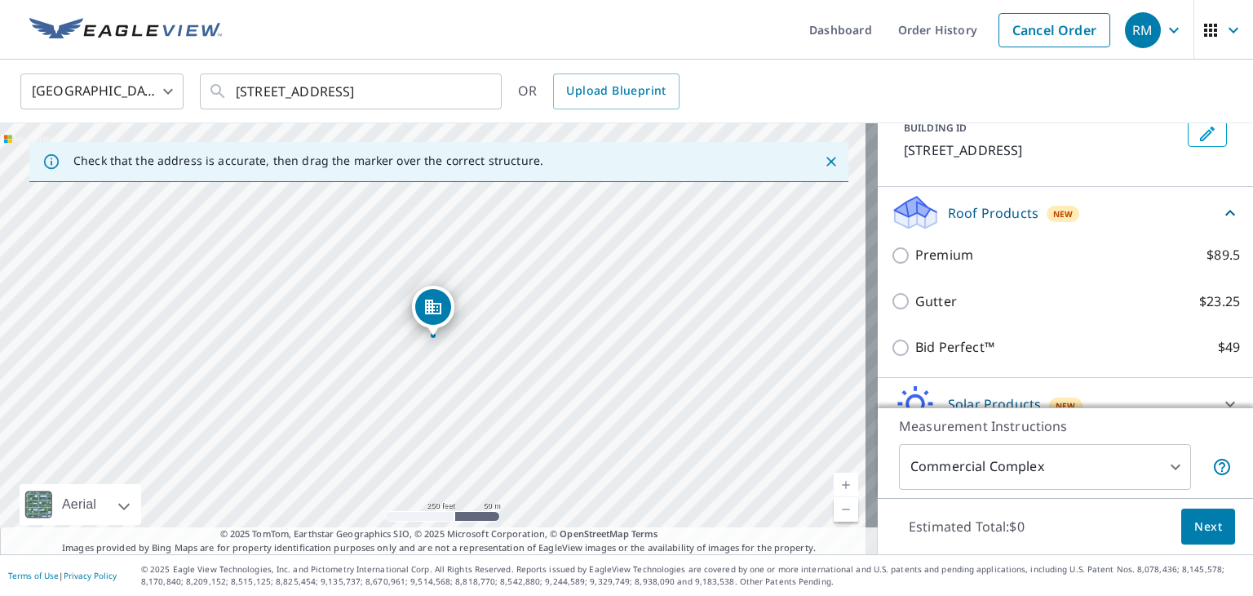
scroll to position [102, 0]
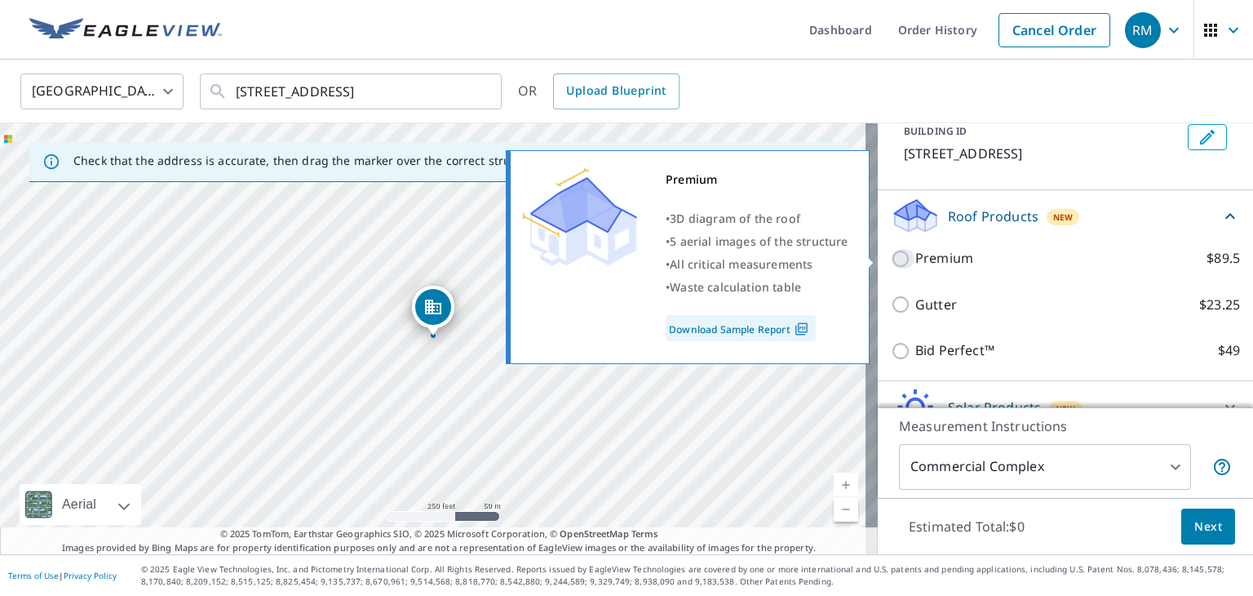
click at [894, 255] on input "Premium $89.5" at bounding box center [903, 259] width 24 height 20
checkbox input "true"
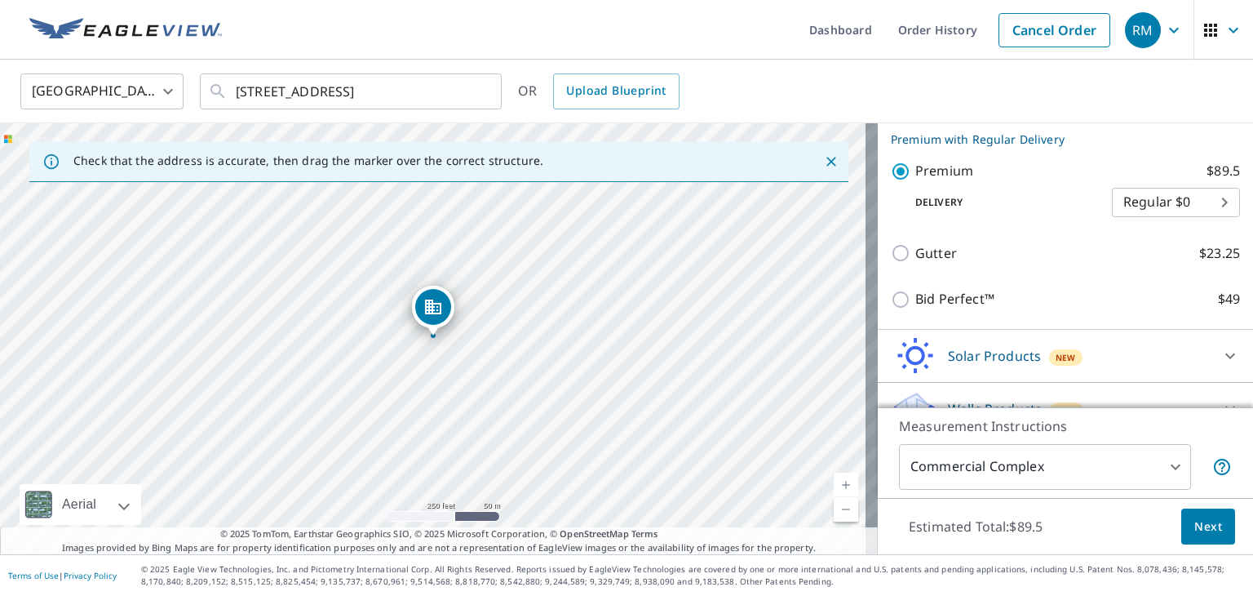
scroll to position [242, 0]
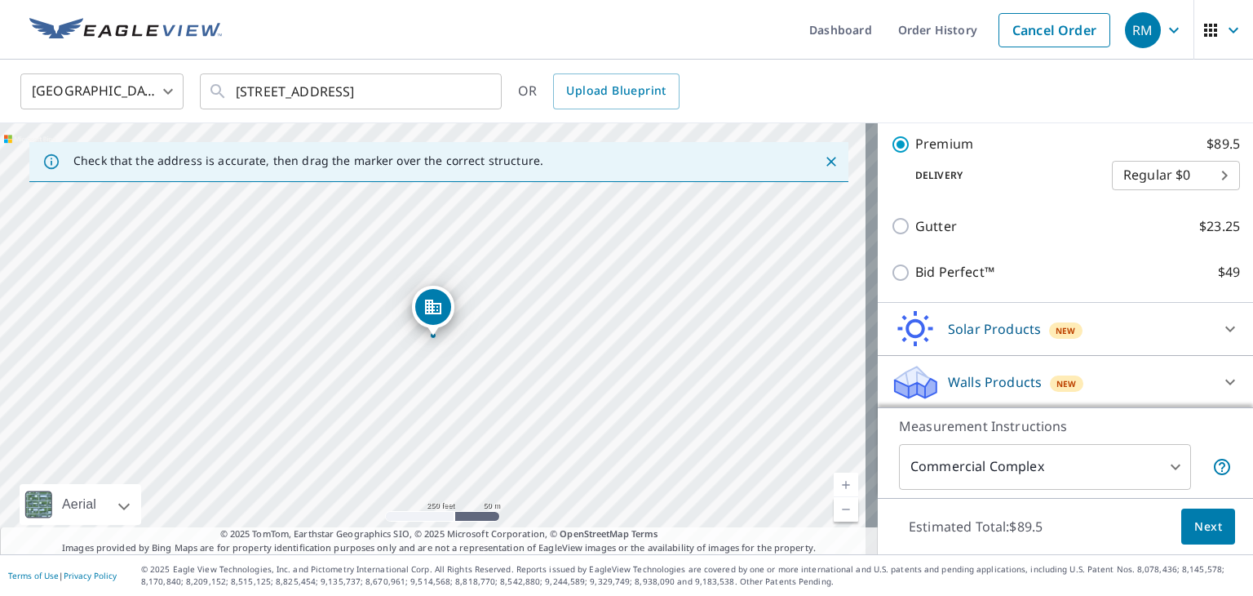
click at [1226, 382] on icon at bounding box center [1231, 382] width 10 height 6
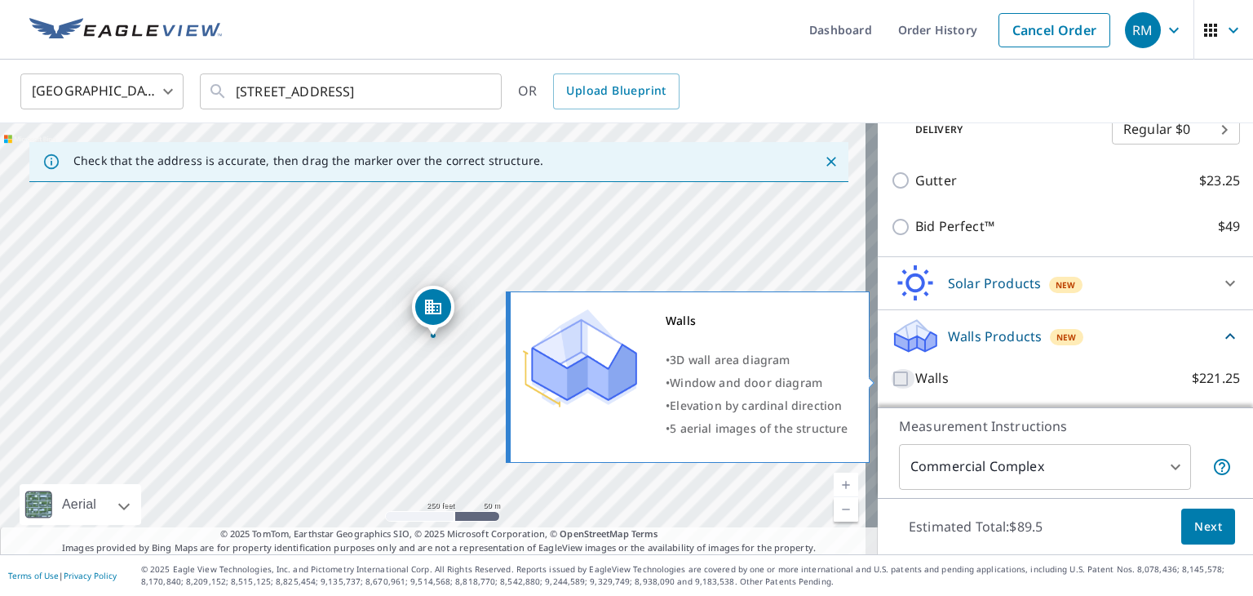
click at [894, 378] on input "Walls $221.25" at bounding box center [903, 379] width 24 height 20
checkbox input "true"
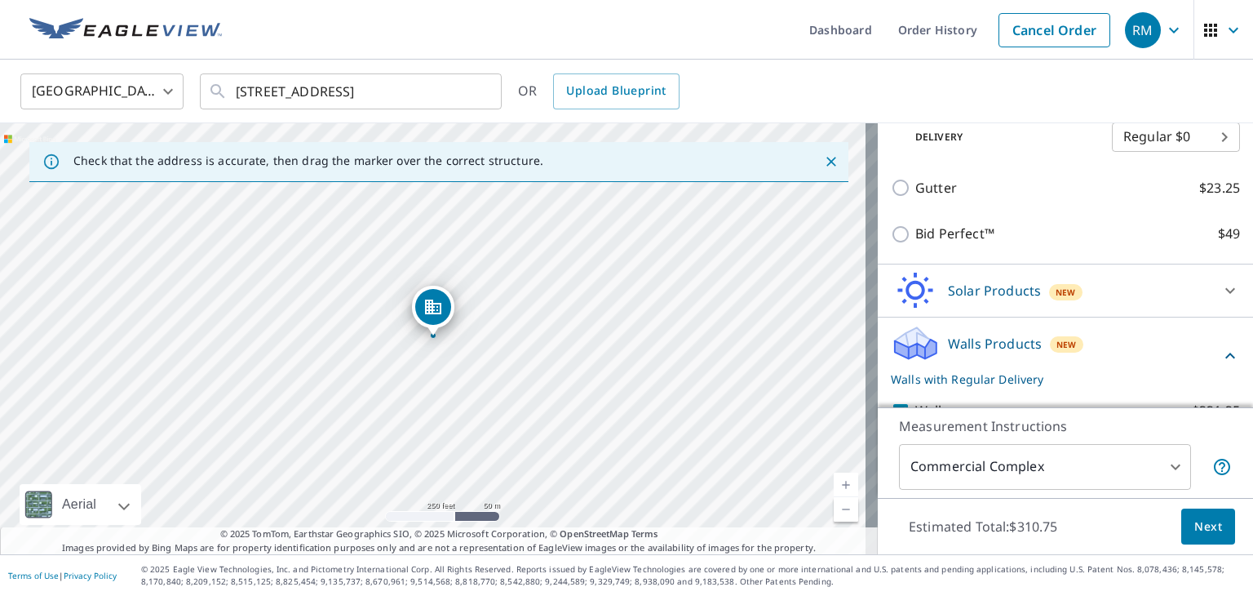
scroll to position [348, 0]
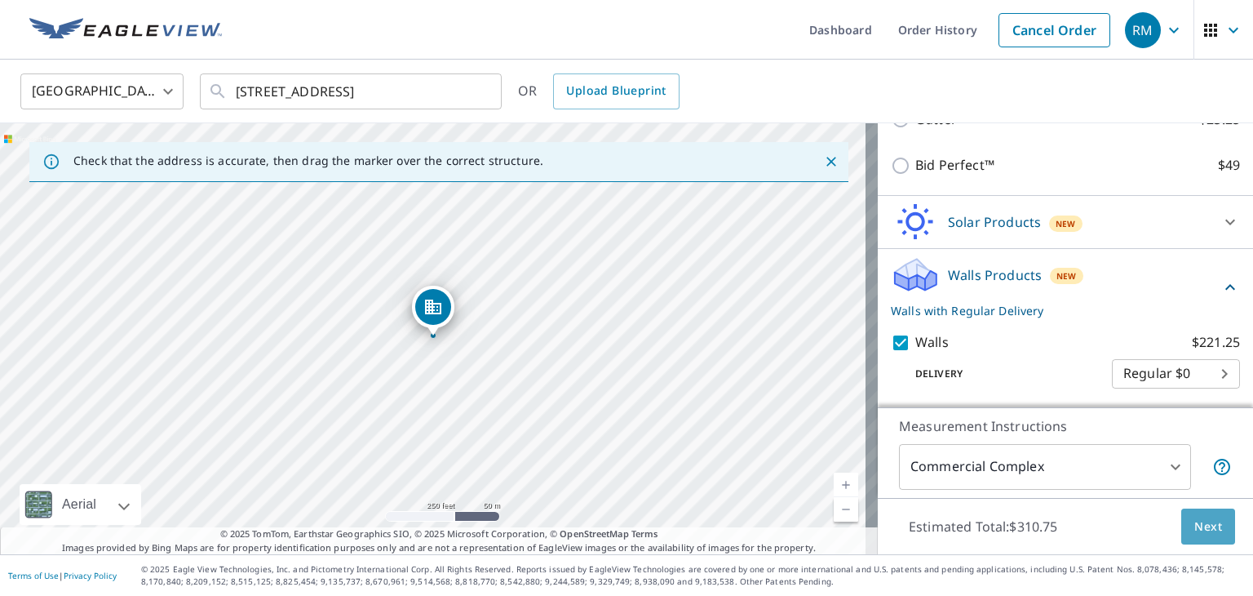
click at [1195, 530] on span "Next" at bounding box center [1209, 527] width 28 height 20
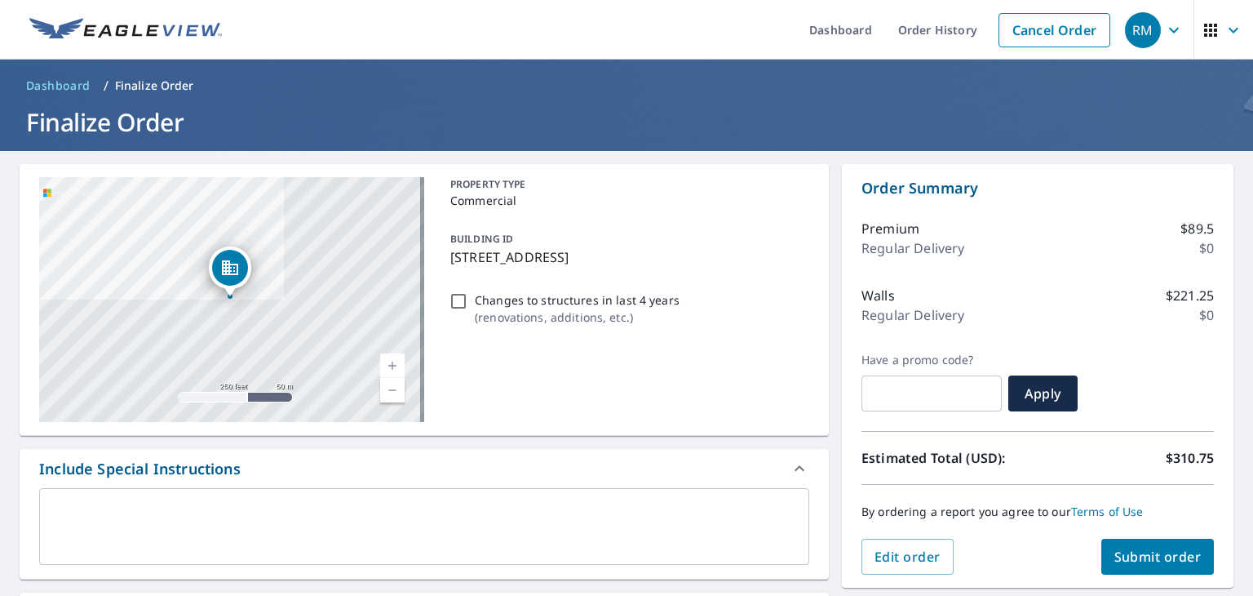
click at [349, 518] on textarea at bounding box center [425, 527] width 748 height 47
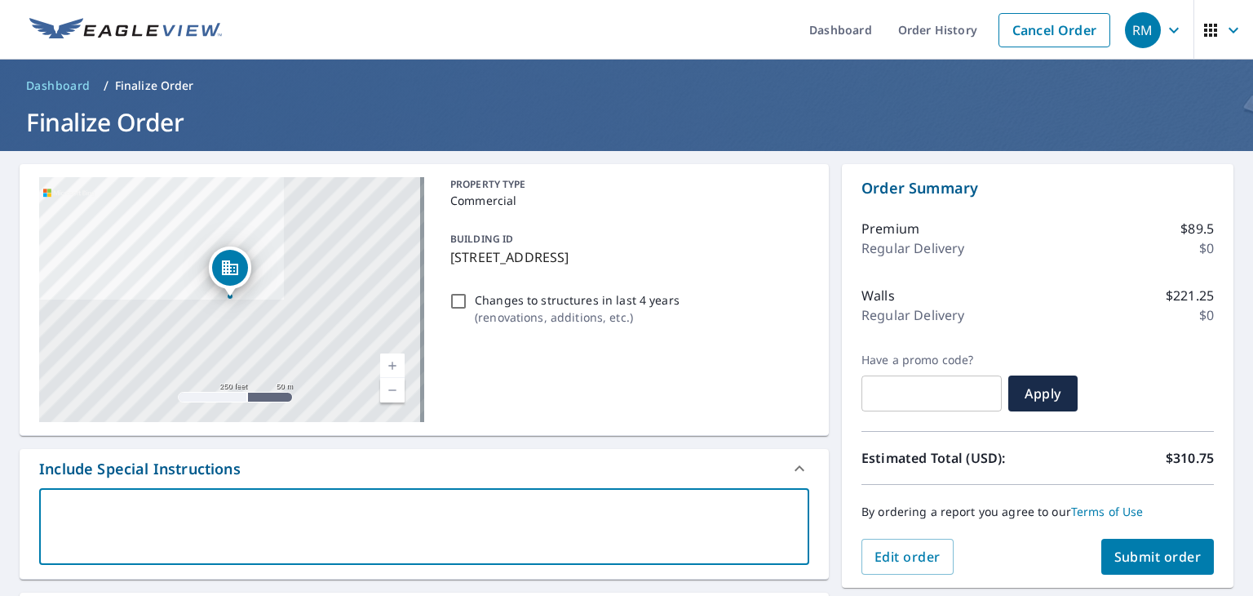
type textarea "P"
type textarea "x"
type textarea "Pl"
type textarea "x"
type textarea "Ple"
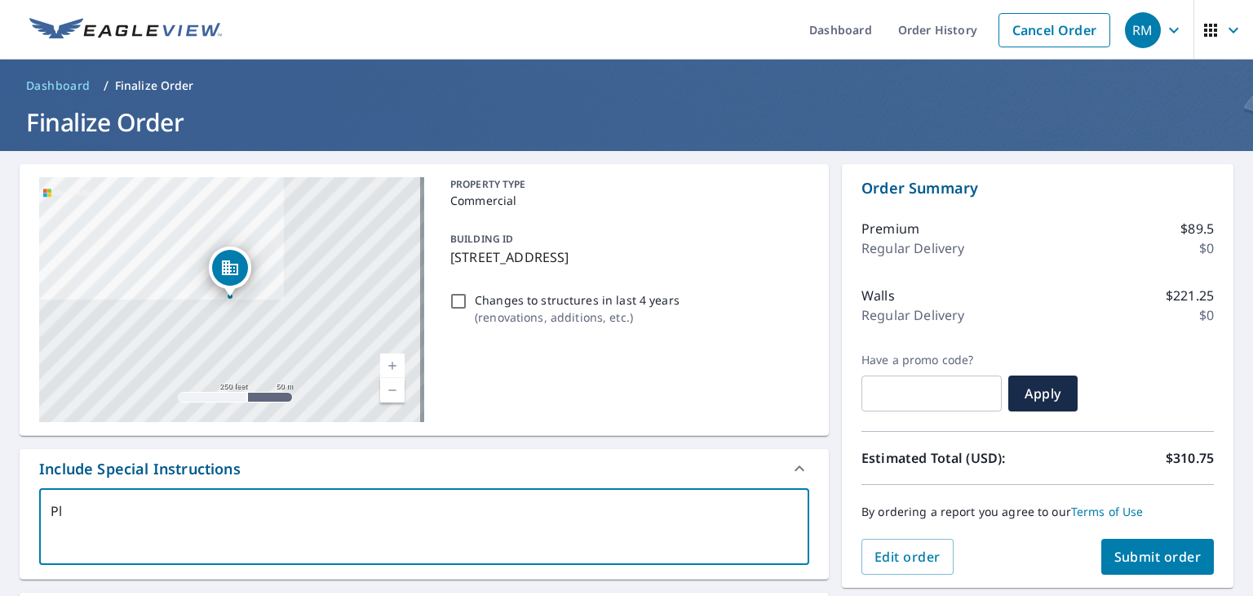
type textarea "x"
type textarea "Plea"
type textarea "x"
type textarea "Pleas"
type textarea "x"
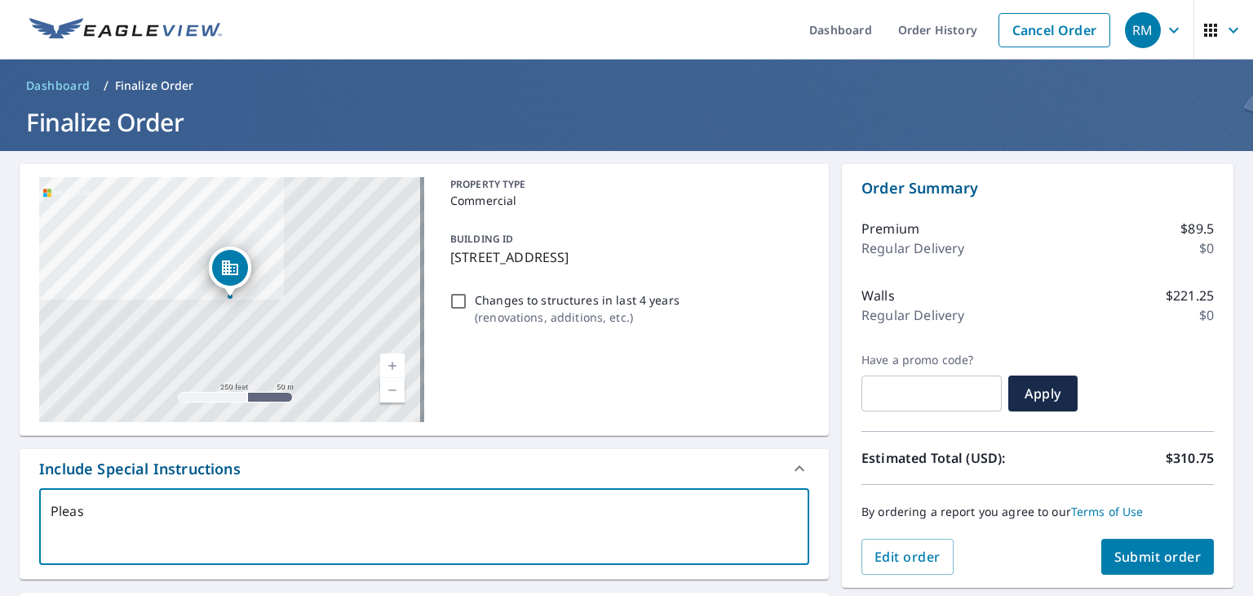
type textarea "Please"
type textarea "x"
type textarea "Please"
type textarea "x"
type textarea "Please i"
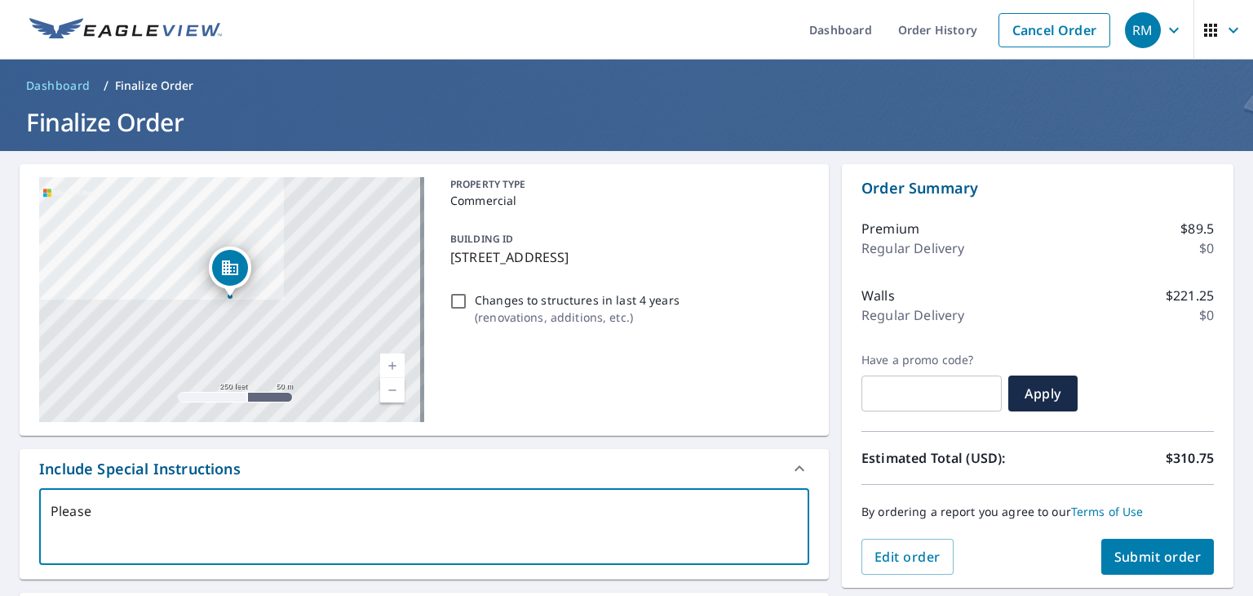
type textarea "x"
type textarea "Please in"
type textarea "x"
type textarea "Please inc"
type textarea "x"
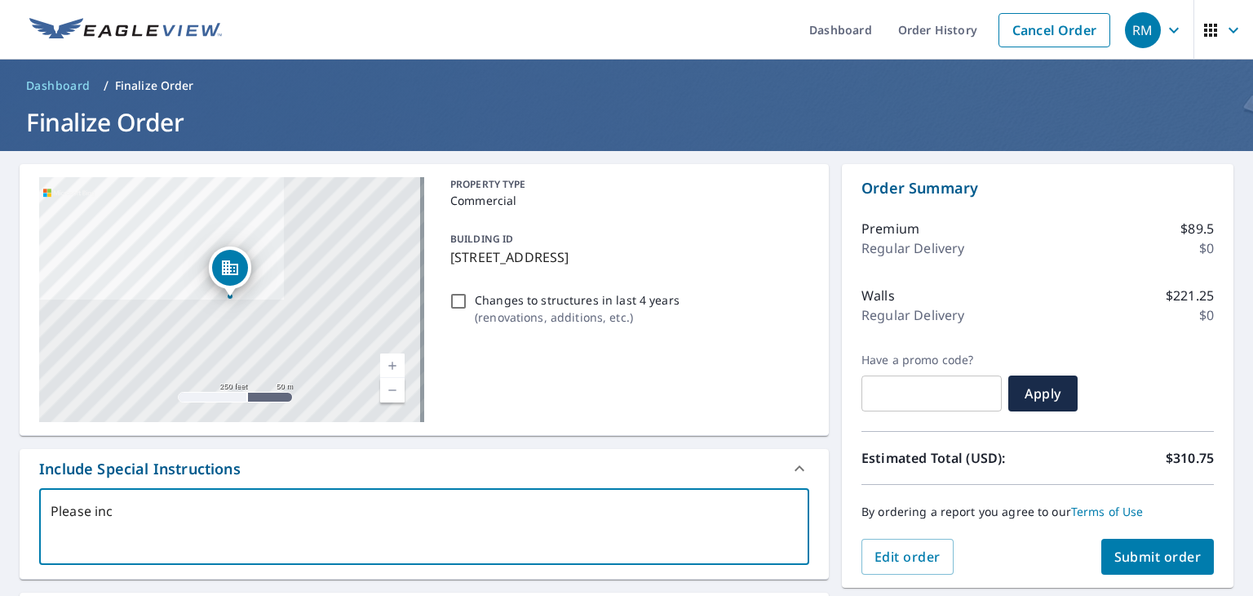
type textarea "Please incl"
type textarea "x"
type textarea "Please inclu"
type textarea "x"
type textarea "Please includ"
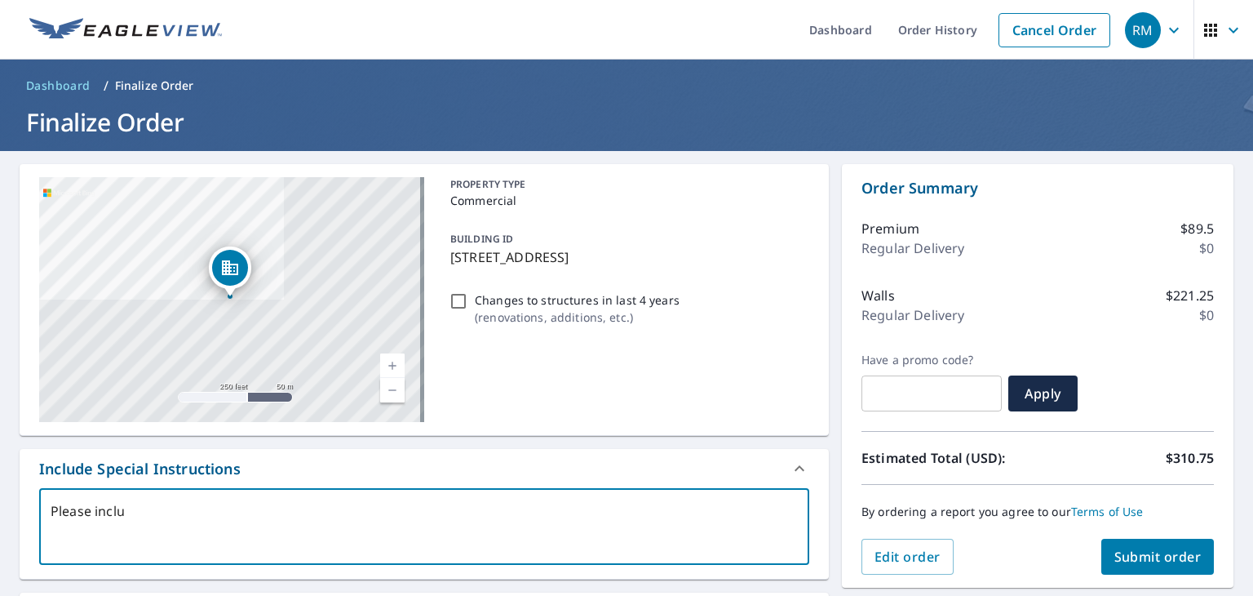
type textarea "x"
type textarea "Please include"
type textarea "x"
type textarea "Please include"
type textarea "x"
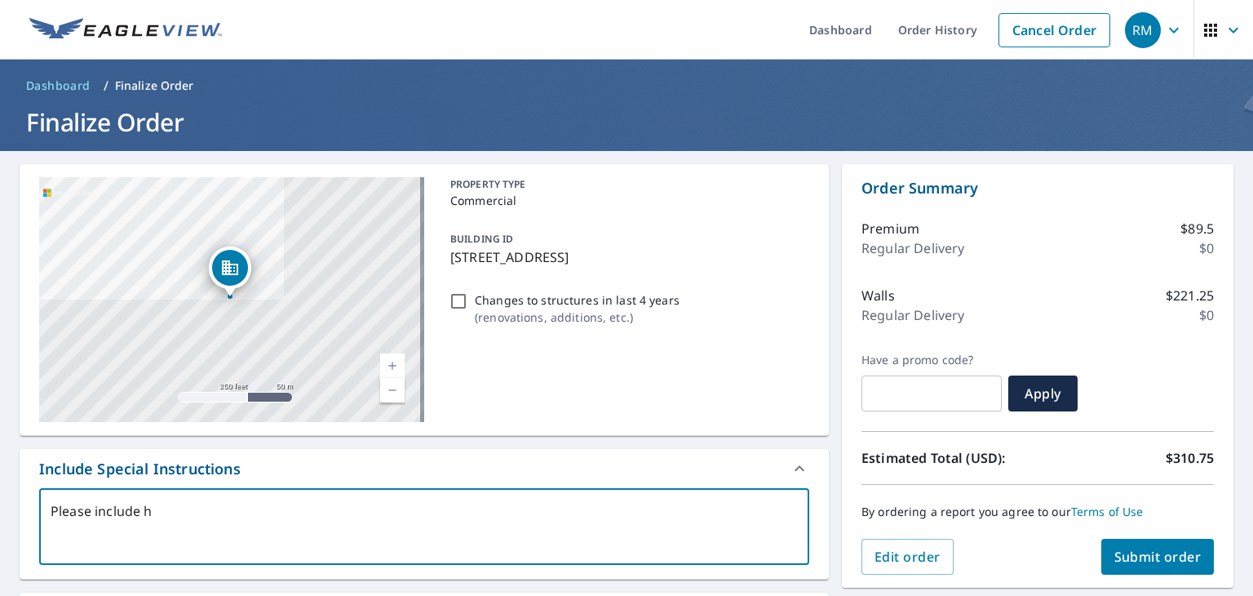
type textarea "Please include ht"
type textarea "x"
type textarea "Please include hte"
type textarea "x"
type textarea "Please include hte"
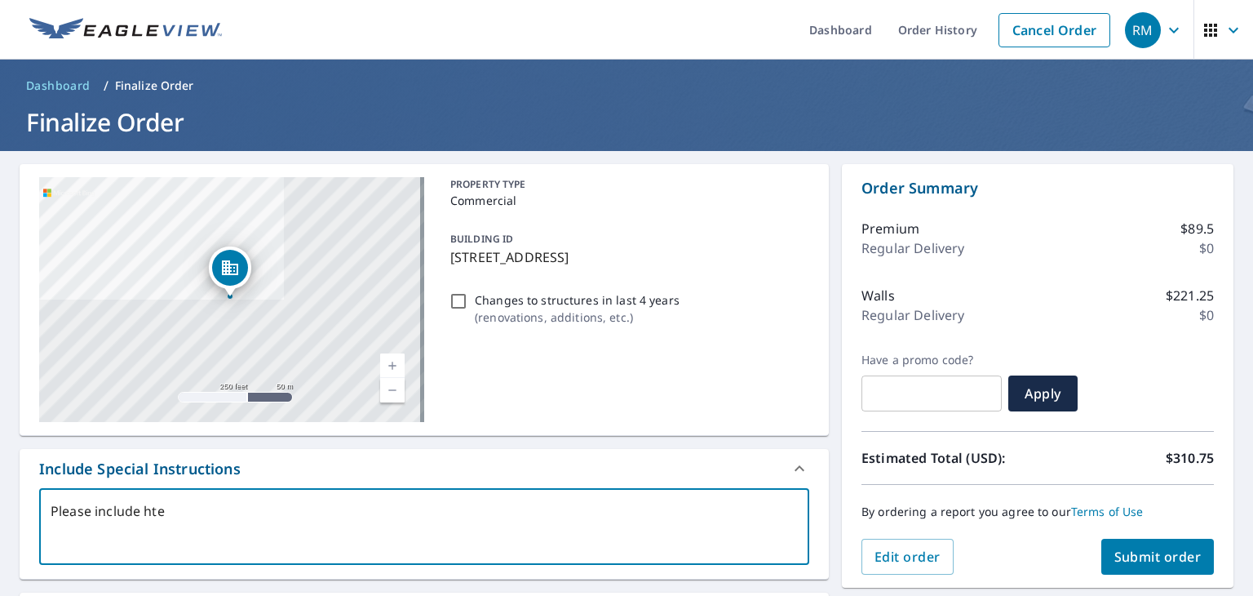
type textarea "x"
type textarea "Please include hte"
type textarea "x"
type textarea "Please include ht"
type textarea "x"
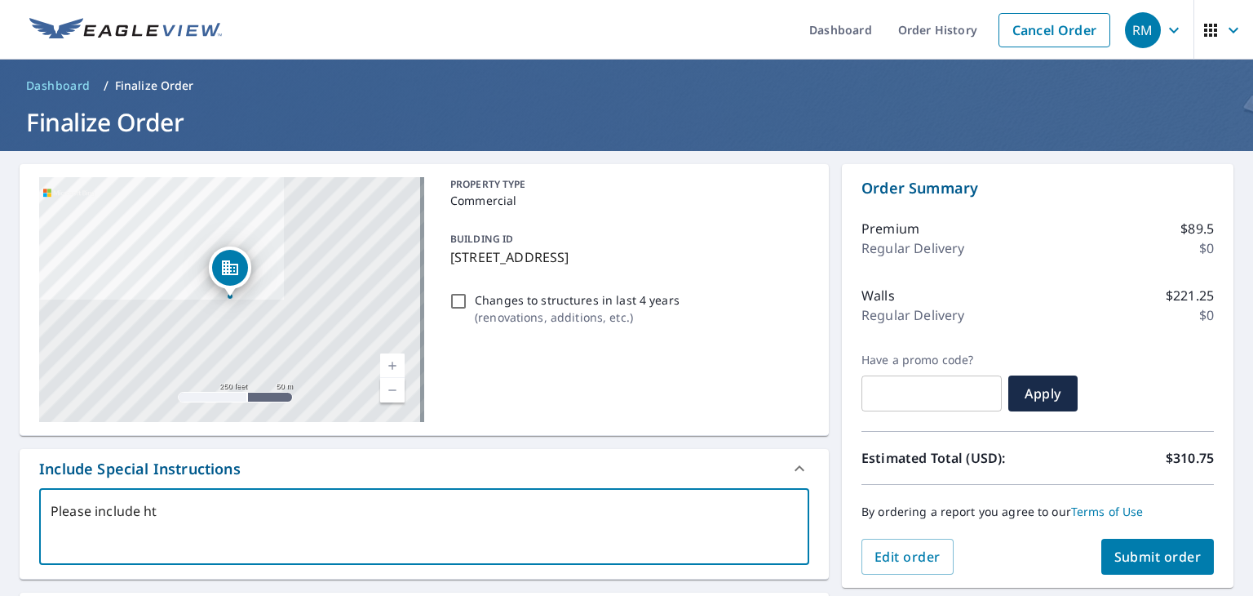
type textarea "Please include h"
type textarea "x"
type textarea "Please include"
type textarea "x"
type textarea "Please include t"
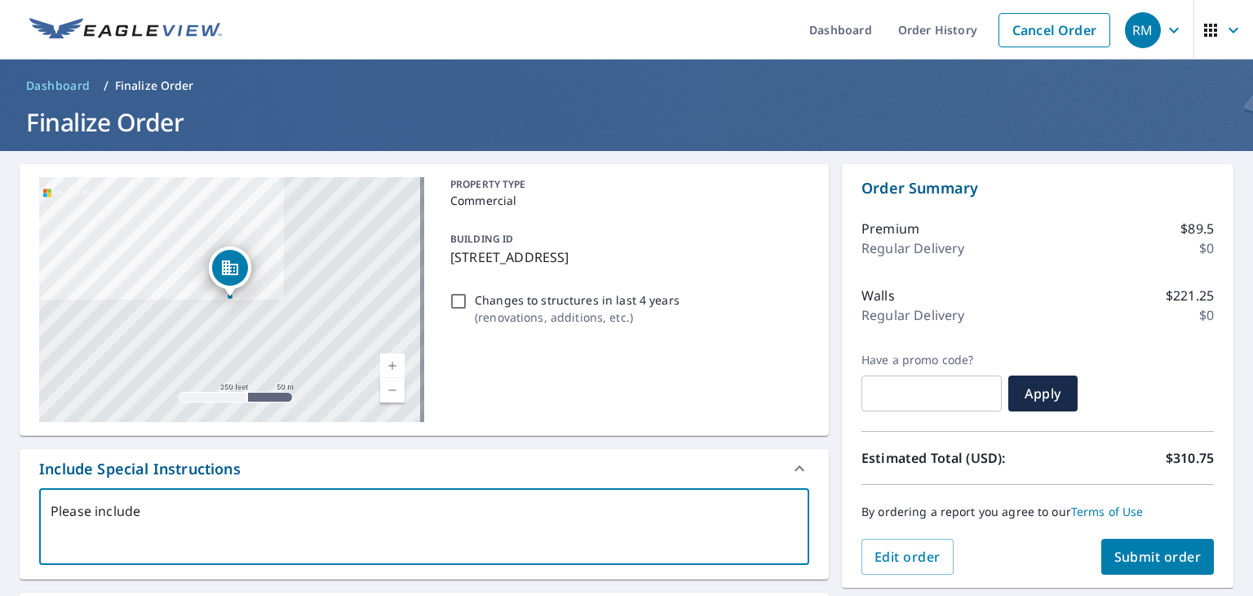
type textarea "x"
type textarea "Please include th"
type textarea "x"
type textarea "Please include the"
type textarea "x"
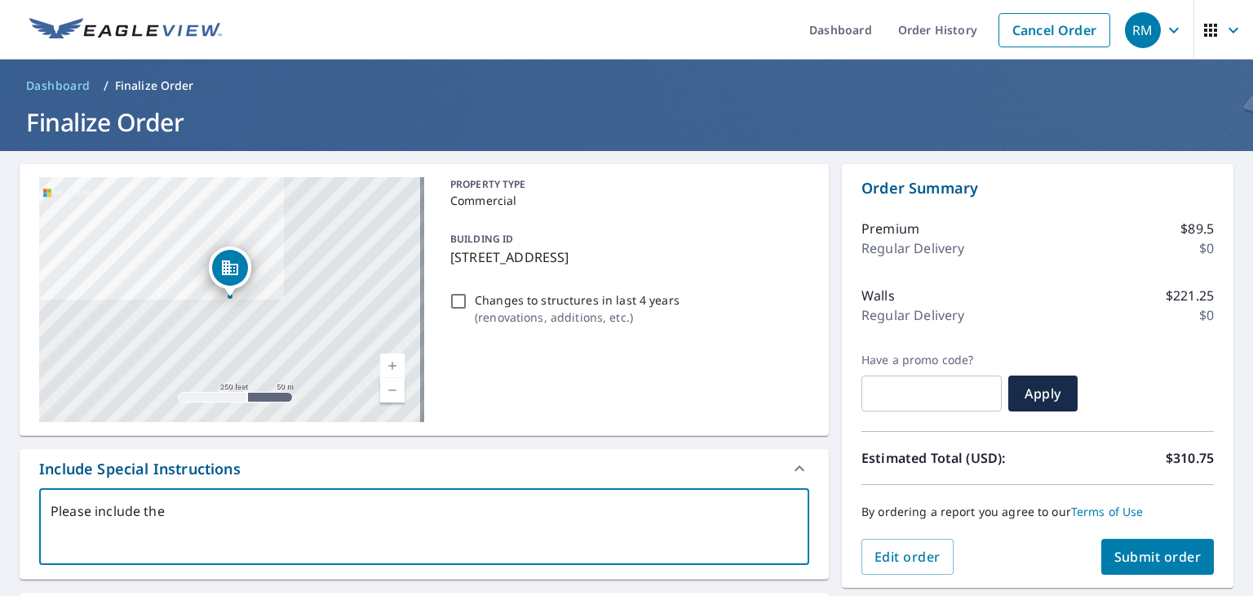
type textarea "Please include them"
type textarea "x"
type textarea "Please include thema"
type textarea "x"
type textarea "Please include themai"
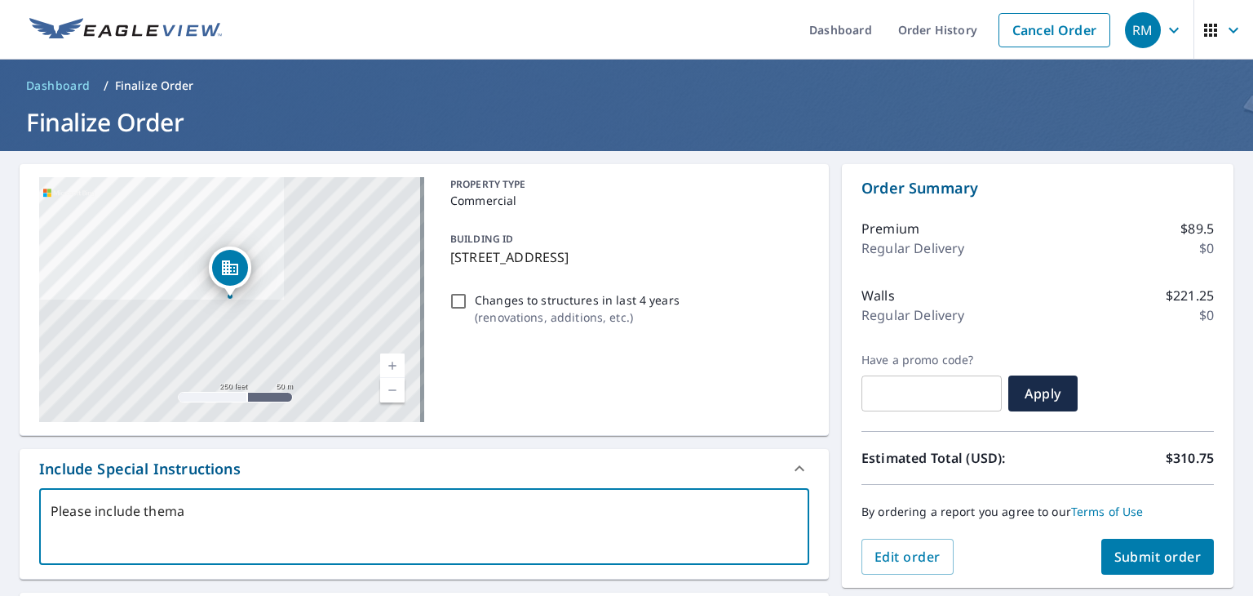
type textarea "x"
type textarea "Please include themain"
type textarea "x"
type textarea "Please include themain"
type textarea "x"
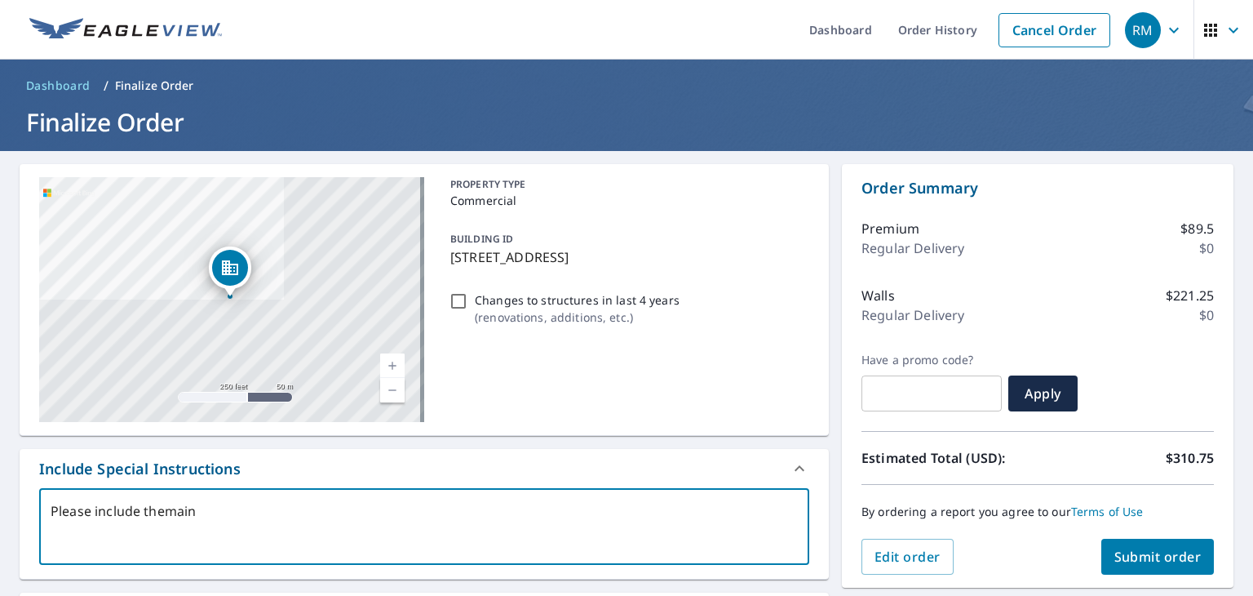
type textarea "Please include themain"
type textarea "x"
type textarea "Please include themai"
type textarea "x"
type textarea "Please include thema"
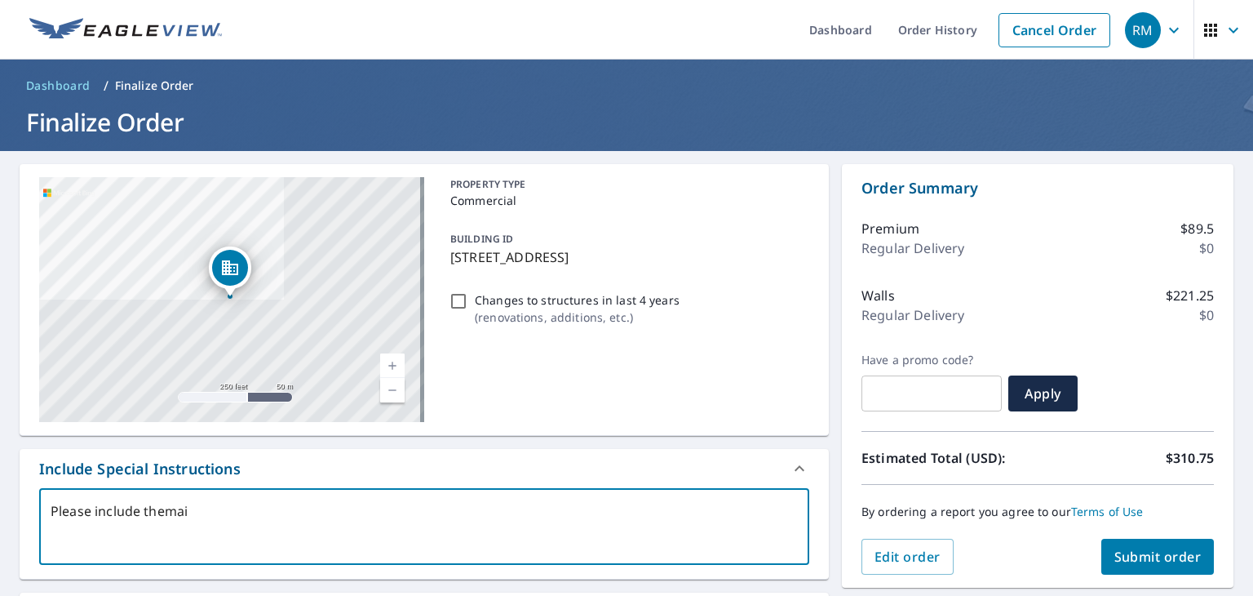
type textarea "x"
type textarea "Please include them"
type textarea "x"
type textarea "Please include the"
type textarea "x"
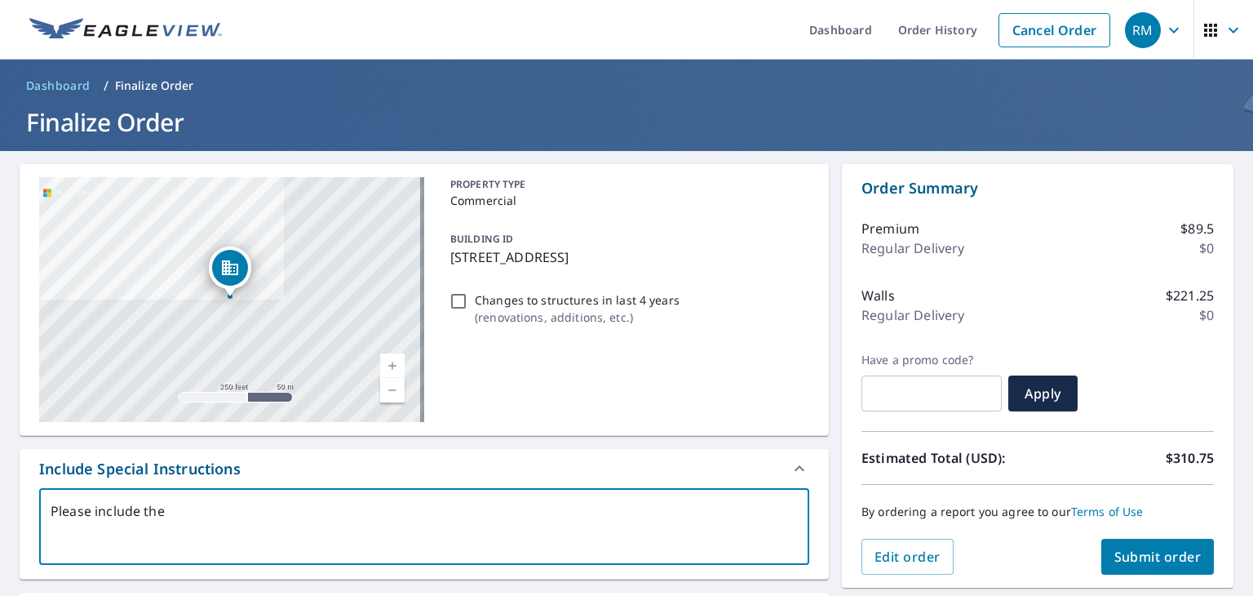
type textarea "Please include the"
type textarea "x"
type textarea "Please include the m"
type textarea "x"
type textarea "Please include the ma"
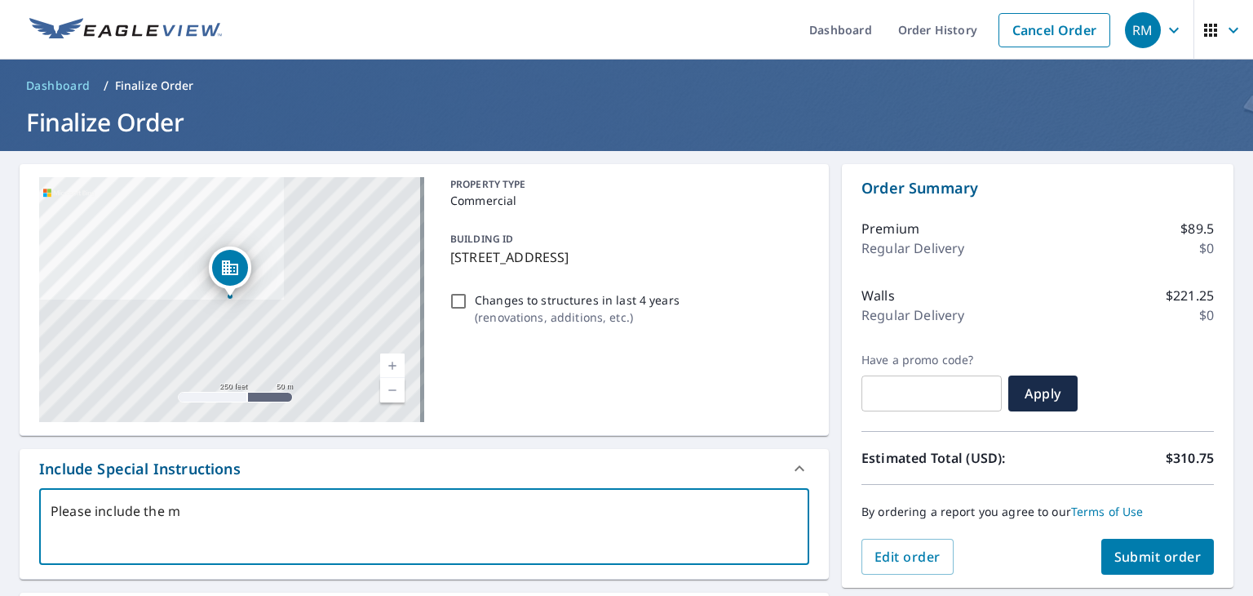
type textarea "x"
type textarea "Please include the mai"
type textarea "x"
type textarea "Please include the main"
type textarea "x"
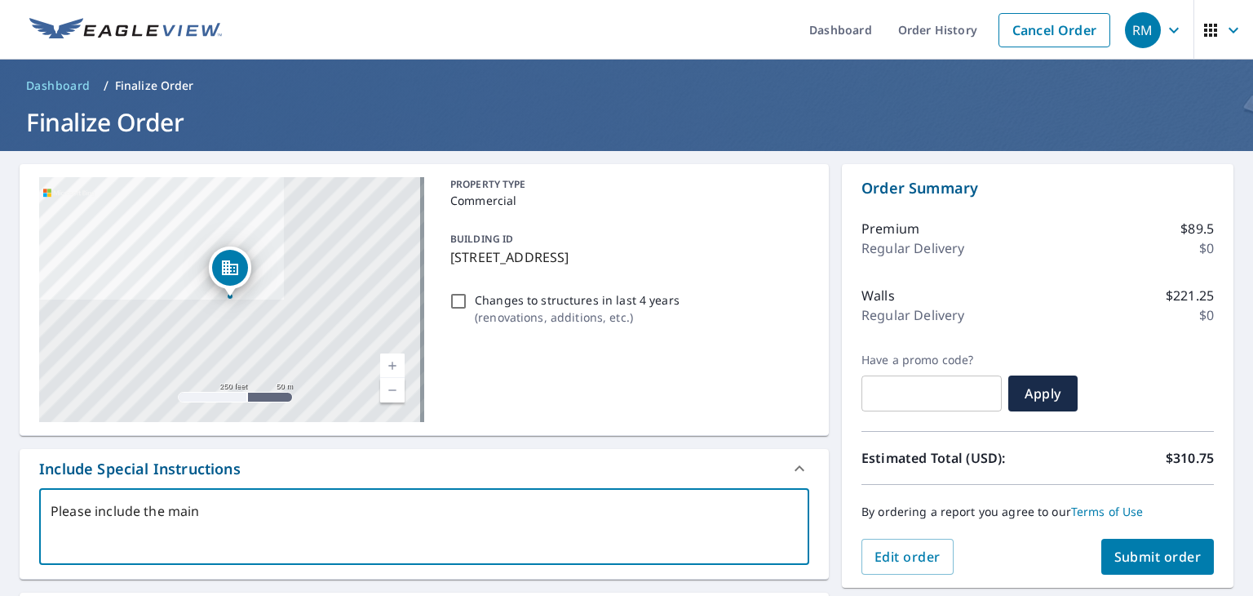
type textarea "Please include the main"
type textarea "x"
type textarea "Please include the main b"
type textarea "x"
type textarea "Please include the main bu"
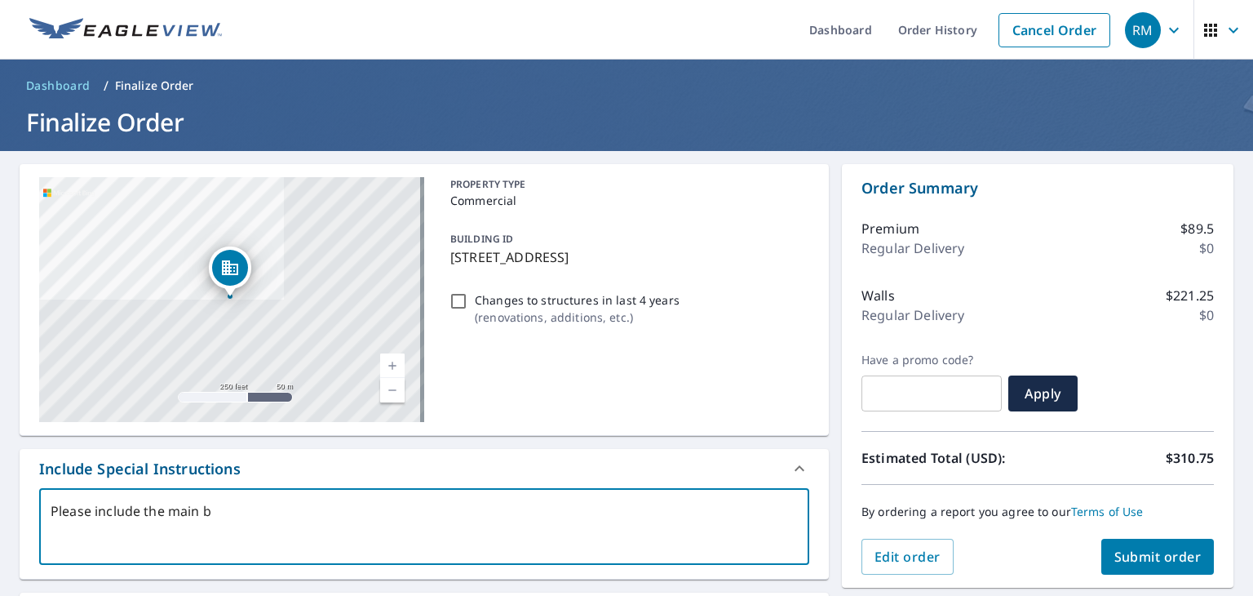
type textarea "x"
type textarea "Please include the main [PERSON_NAME]"
type textarea "x"
type textarea "Please include the main buil"
type textarea "x"
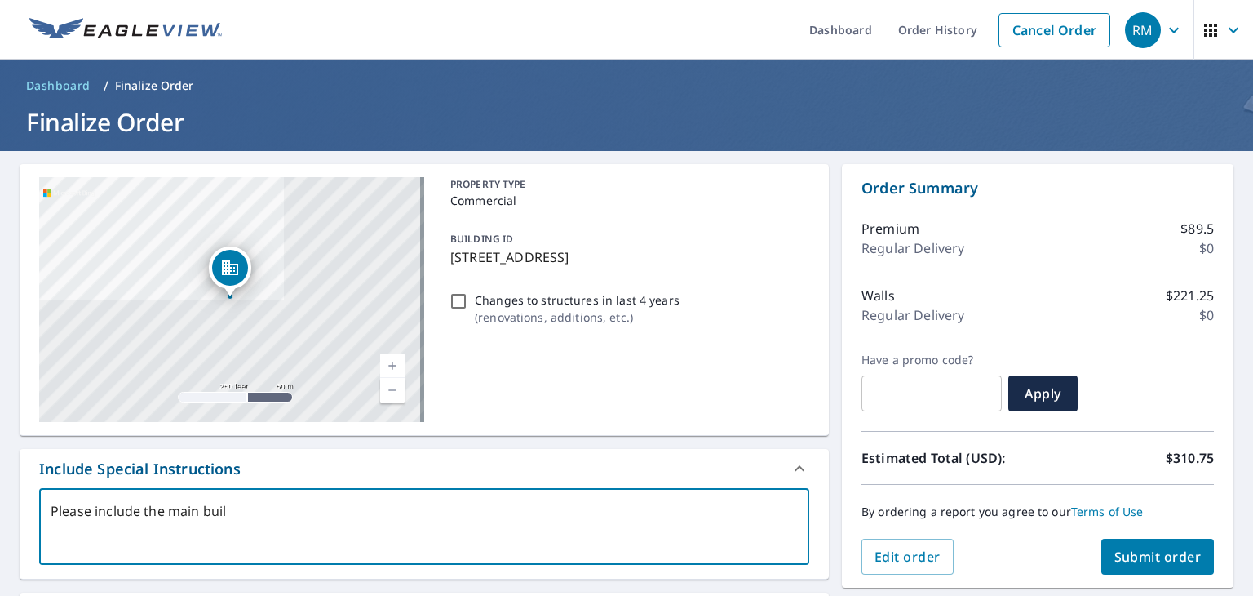
type textarea "Please include the main build"
type textarea "x"
type textarea "Please include the main buildi"
type textarea "x"
type textarea "Please include the main buildin"
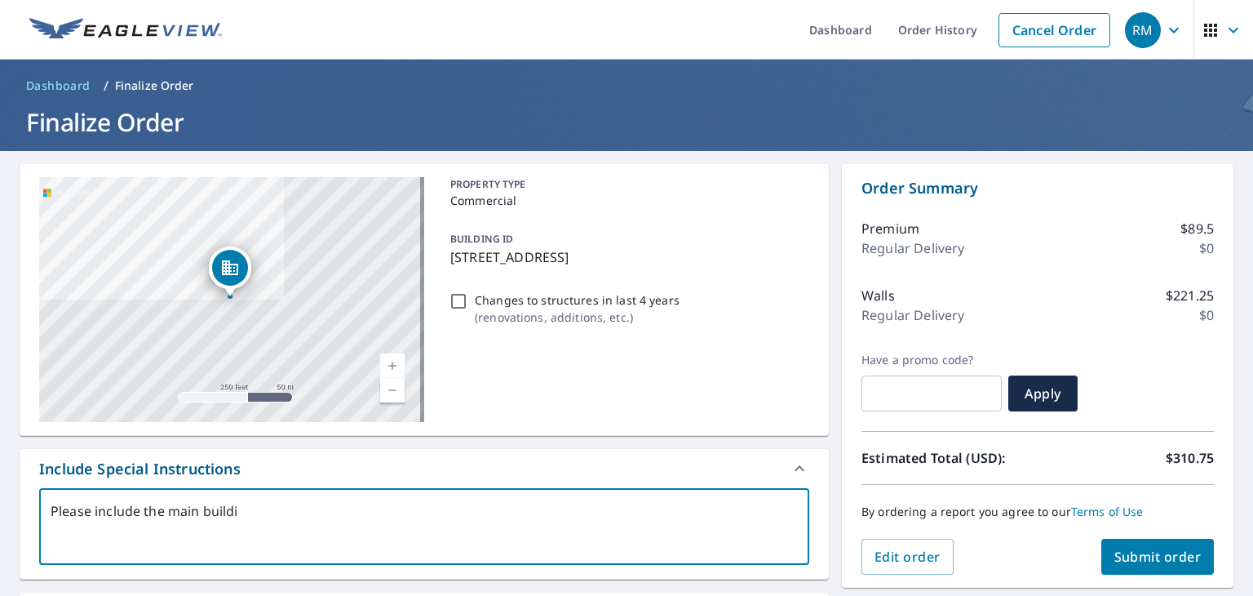
type textarea "x"
type textarea "Please include the main building"
type textarea "x"
type textarea "Please include the main building"
type textarea "x"
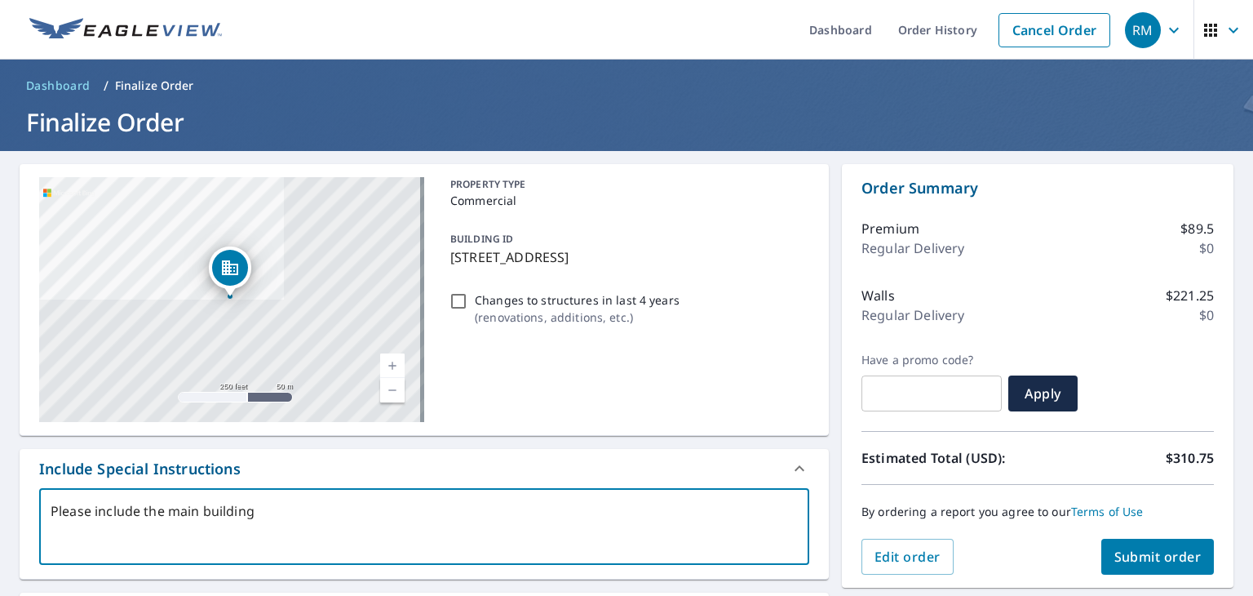
type textarea "Please include the main building o"
type textarea "x"
type textarea "Please include the main building on"
type textarea "x"
type textarea "Please include the main building onl"
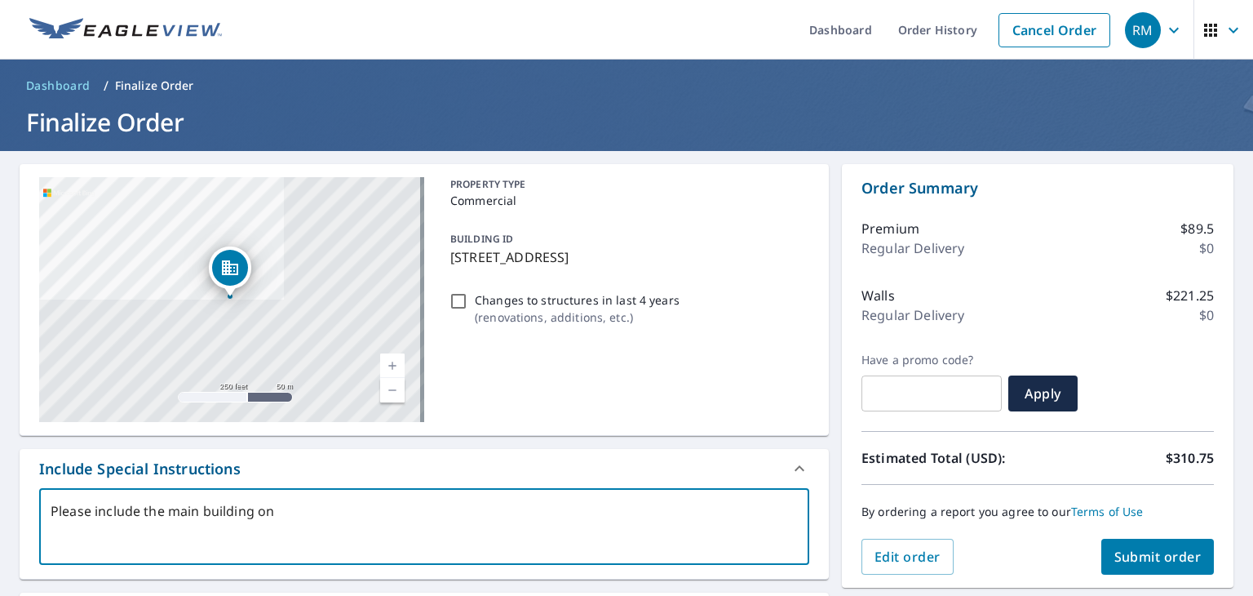
type textarea "x"
type textarea "Please include the main building only"
type textarea "x"
type textarea "Please include the main building only"
type textarea "x"
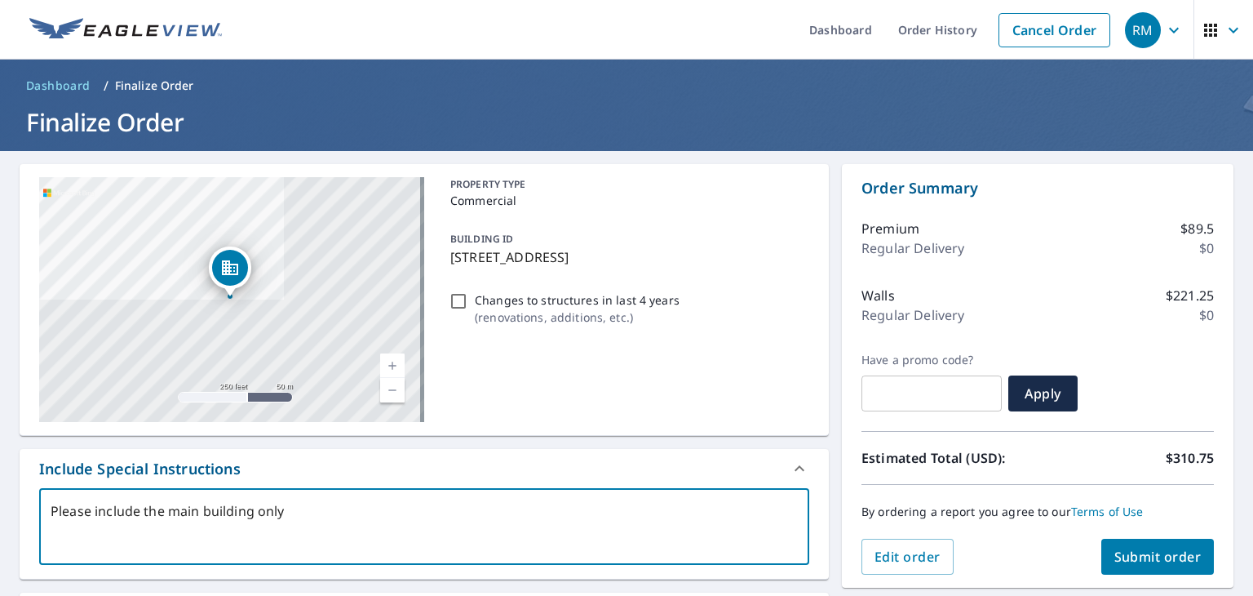
type textarea "Please include the main building only ("
type textarea "x"
type textarea "Please include the main building only ("
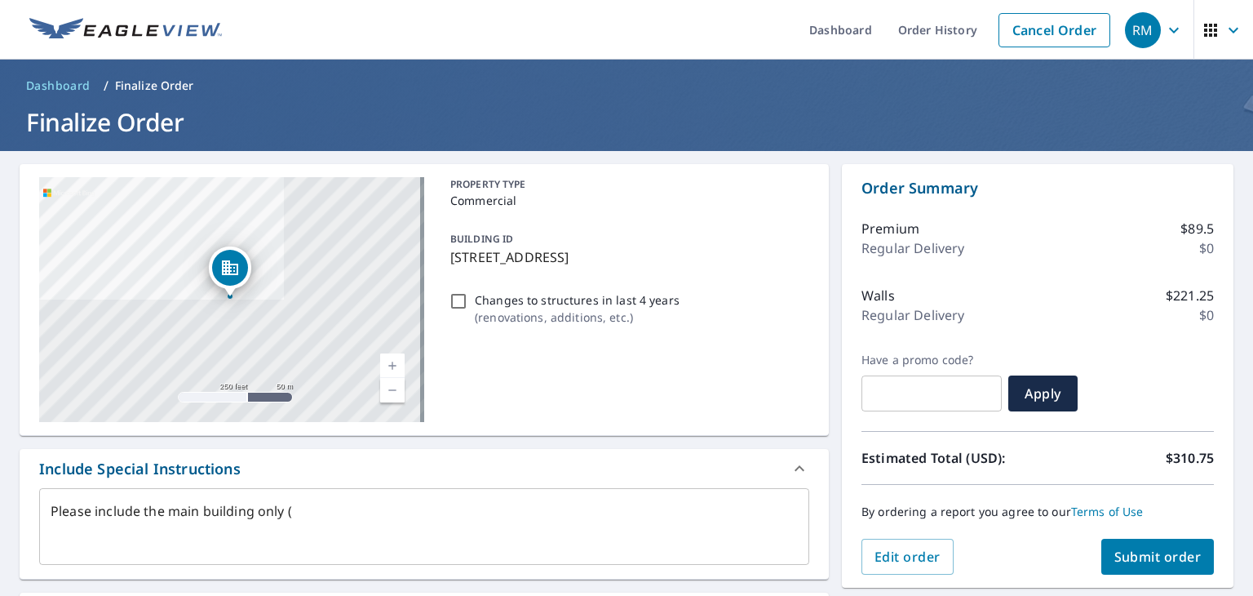
type textarea "x"
click at [342, 506] on textarea "Please include the main building only (" at bounding box center [425, 527] width 748 height 47
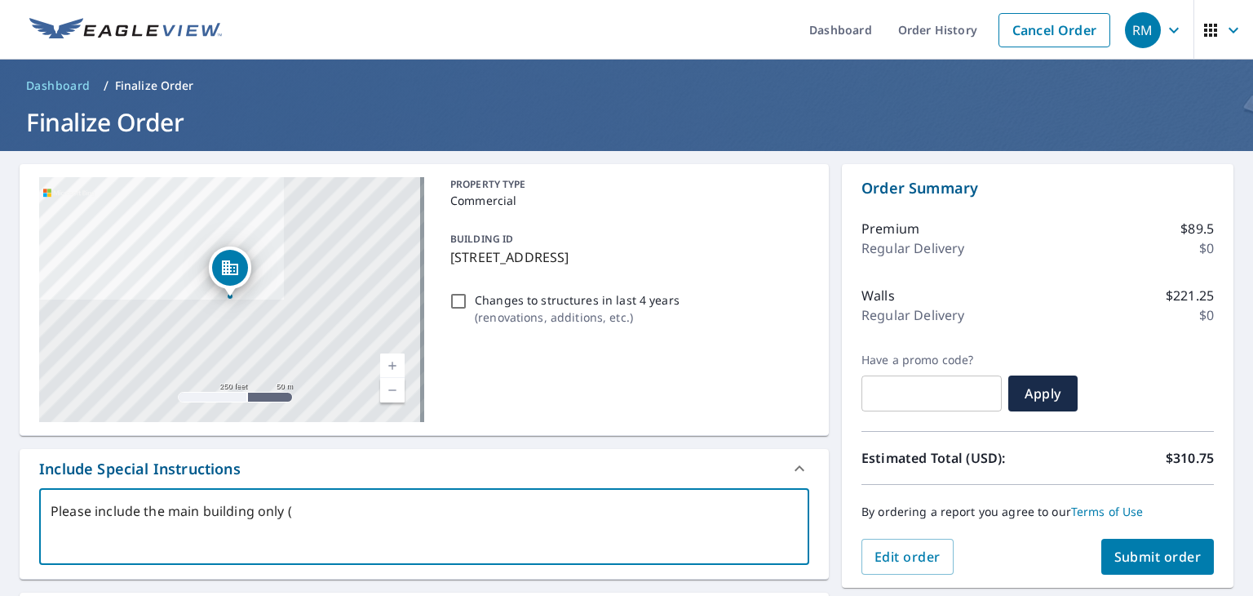
type textarea "Please include the main building only (1"
type textarea "x"
type textarea "Please include the main building only (1,"
type textarea "x"
type textarea "Please include the main building only (1,2"
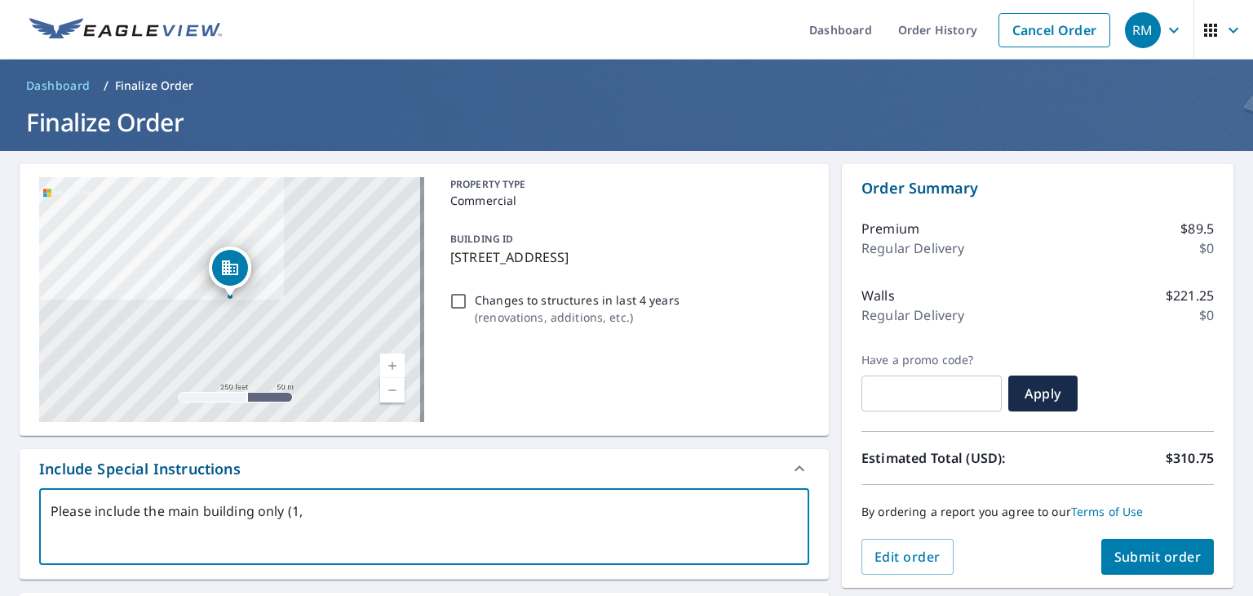
type textarea "x"
type textarea "Please include the main building only (1,2n"
type textarea "x"
type textarea "Please include the main building only (1,2"
type textarea "x"
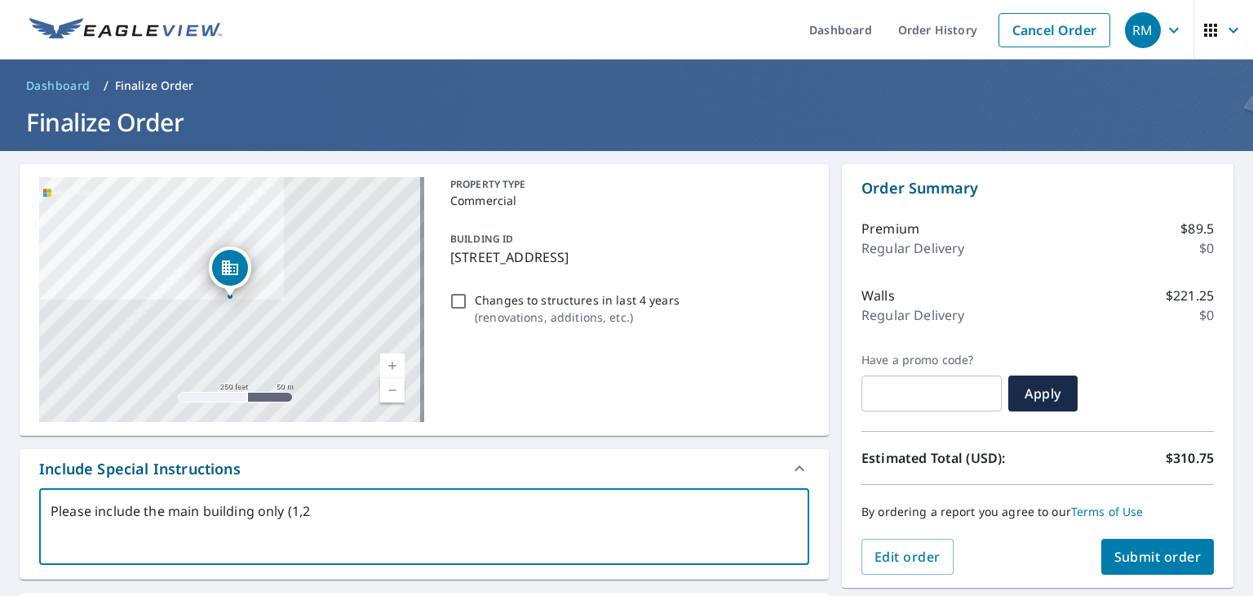
type textarea "Please include the main building only (1,2a"
type textarea "x"
type textarea "Please include the main building only (1,2"
type textarea "x"
type textarea "Please include the main building only (1,2"
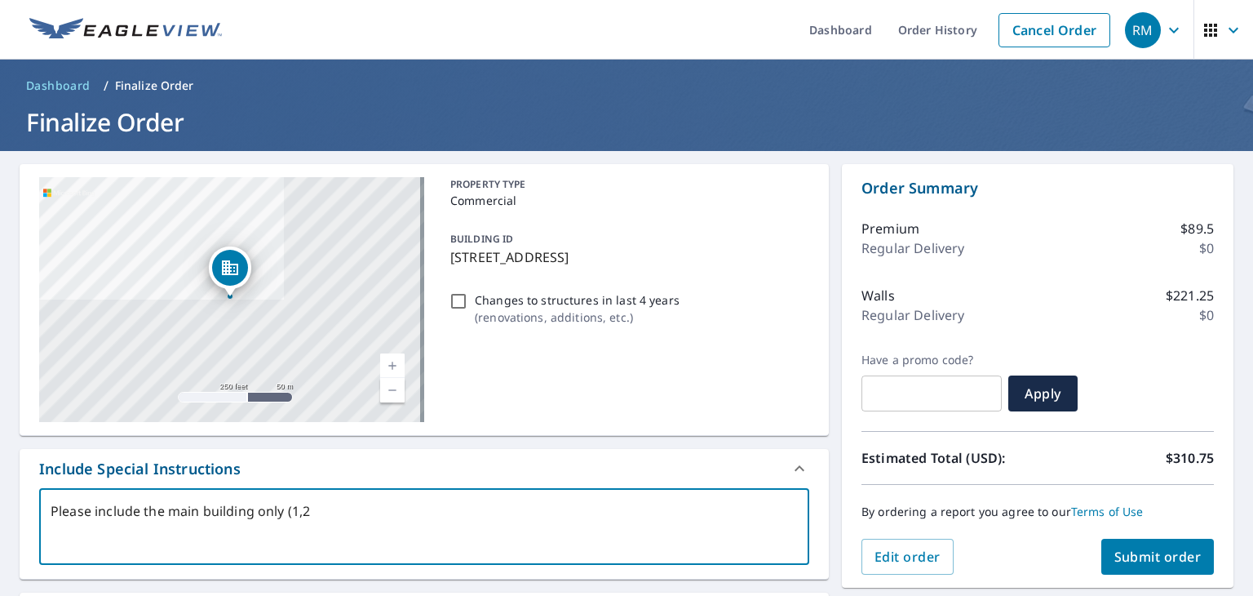
type textarea "x"
type textarea "Please include the main building only (1,2 a"
type textarea "x"
type textarea "Please include the main building only (1,2 an"
type textarea "x"
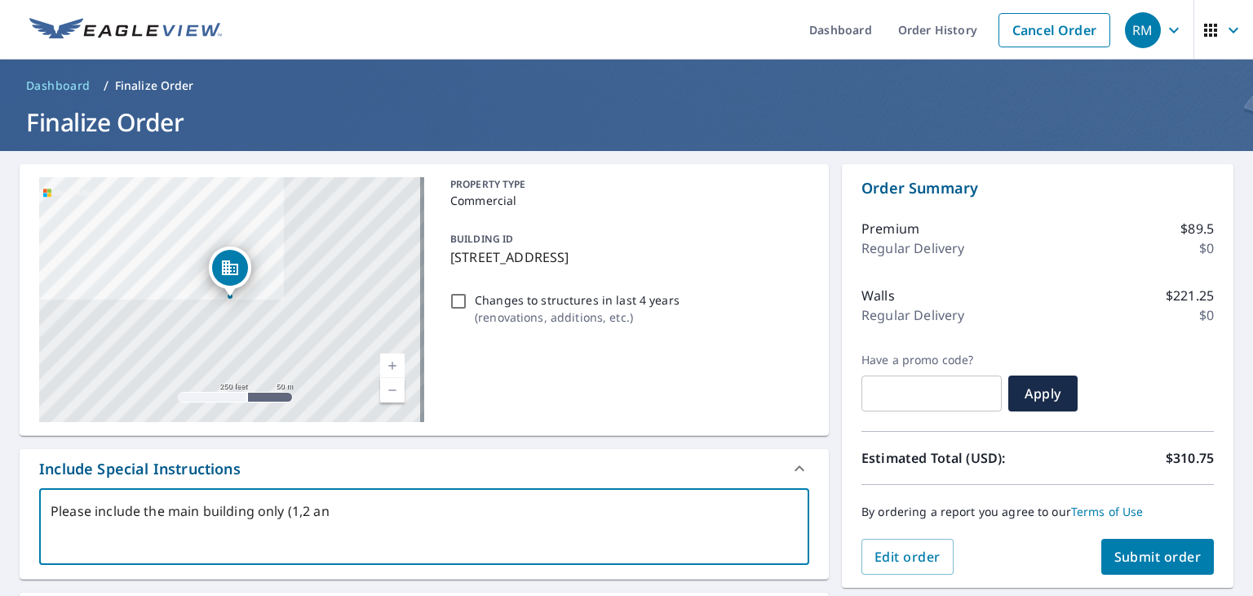
type textarea "Please include the main building only (1,2 and"
type textarea "x"
type textarea "Please include the main building only (1,2 and3"
type textarea "x"
type textarea "Please include the main building only (1,2 and"
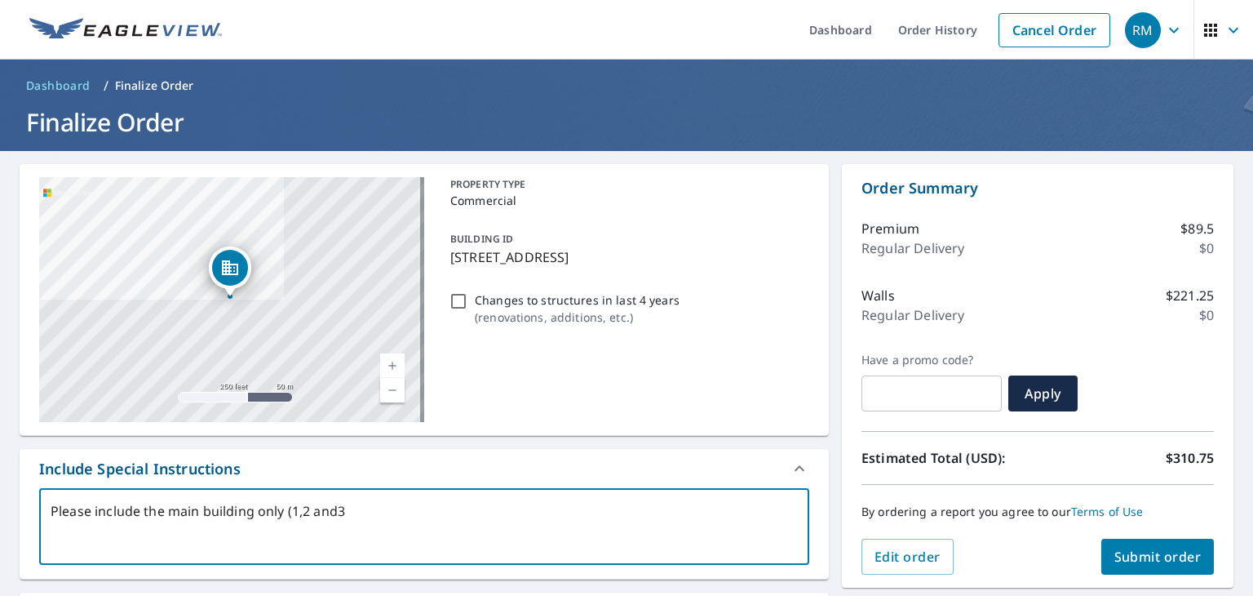
type textarea "x"
type textarea "Please include the main building only (1,2 an"
type textarea "x"
type textarea "Please include the main building only (1,2 and"
type textarea "x"
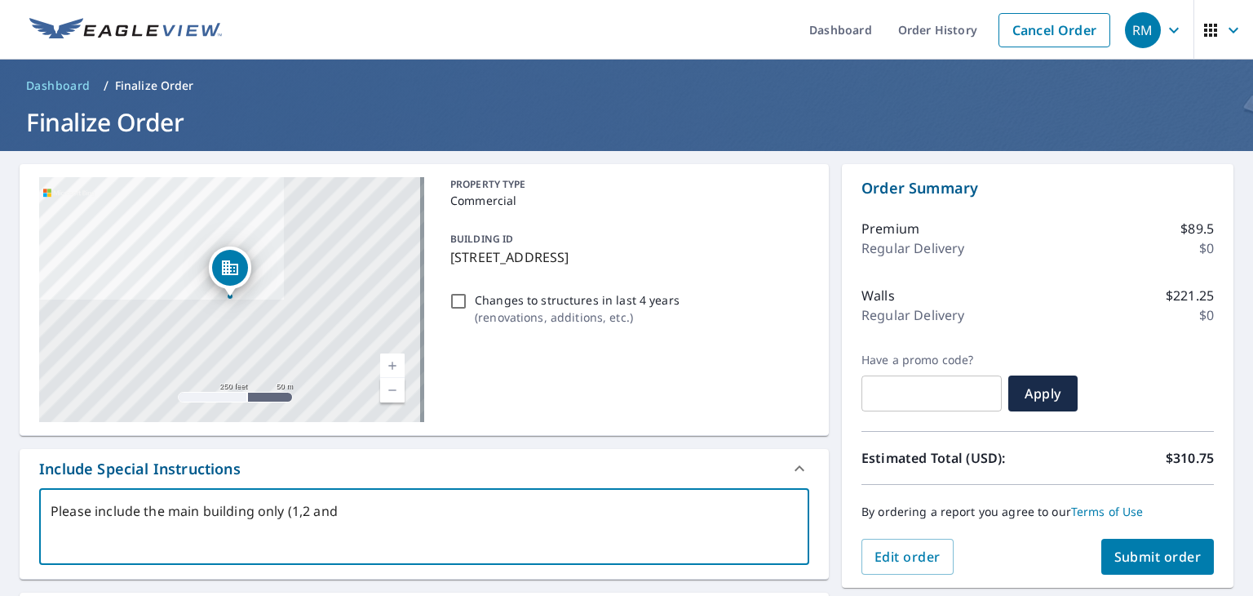
type textarea "Please include the main building only (1,2 and"
type textarea "x"
type textarea "Please include the main building only (1,2 and 3"
type textarea "x"
type textarea "Please include the main building only (1,2 and 3)"
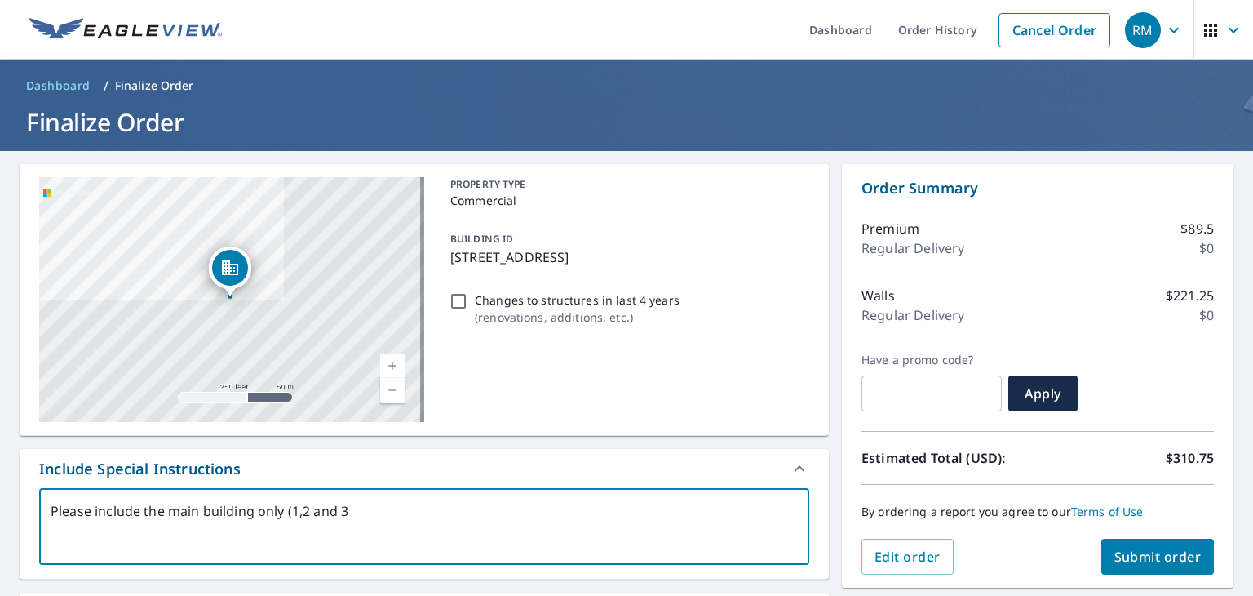
type textarea "x"
type textarea "Please include the main building only (1,2 and 3)."
type textarea "x"
type textarea "Please include the main building only (1,2 and 3)."
type textarea "x"
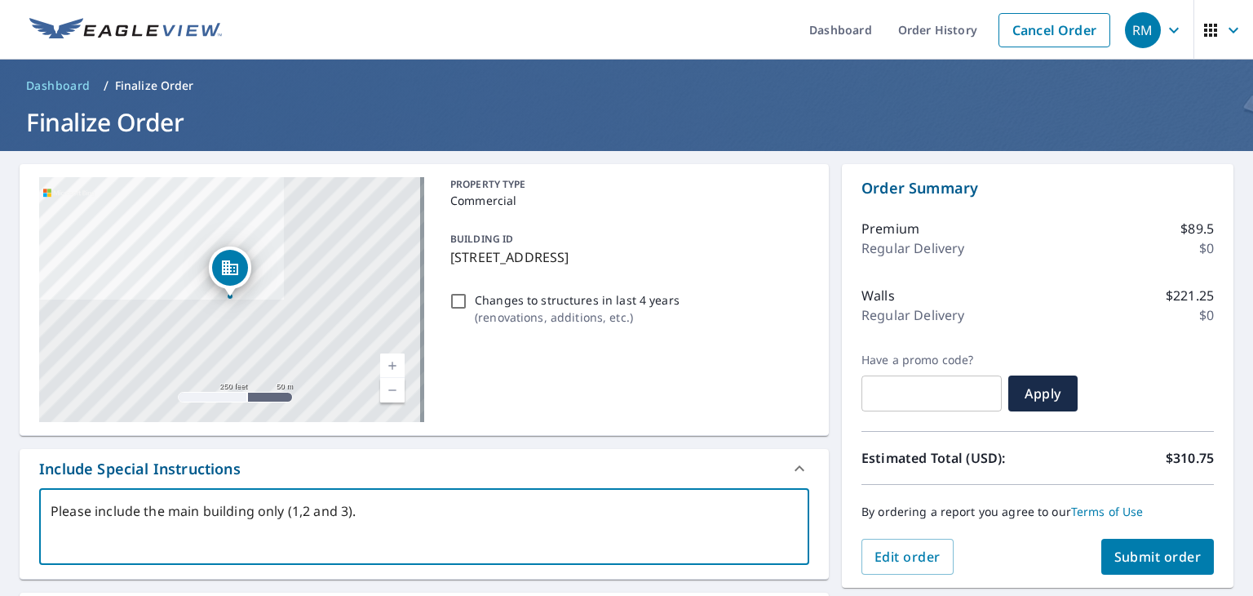
type textarea "Please include the main building only (1,2 and 3)."
type textarea "x"
type textarea "Please include the main building only (1,2 and 3)."
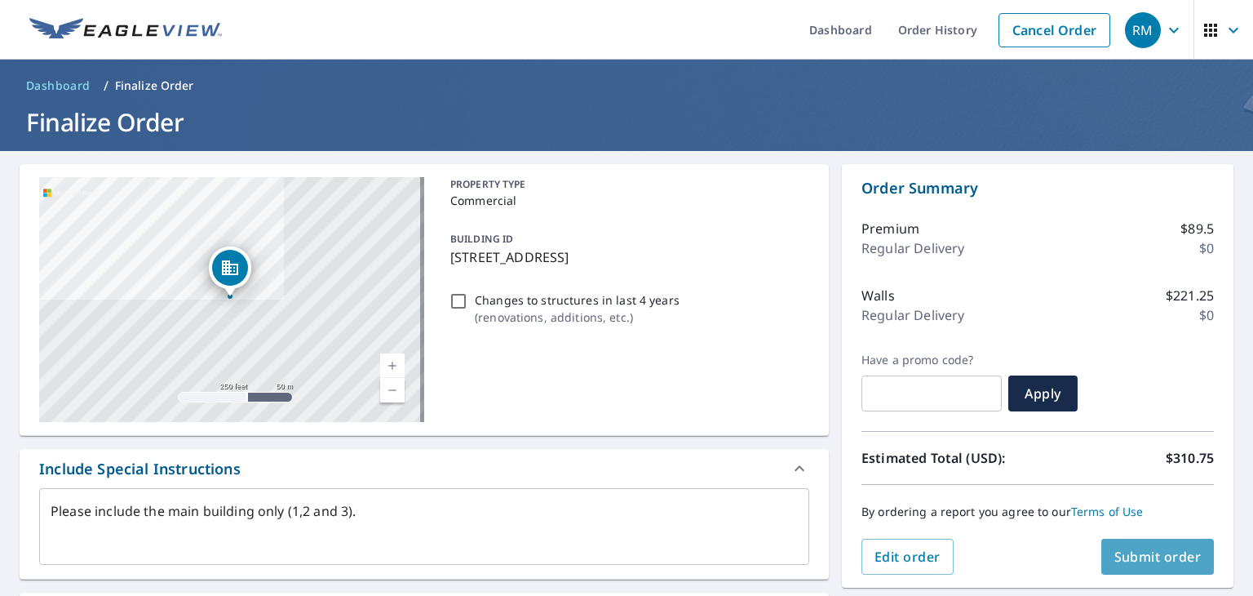
click at [1133, 558] on span "Submit order" at bounding box center [1158, 557] width 87 height 18
type textarea "x"
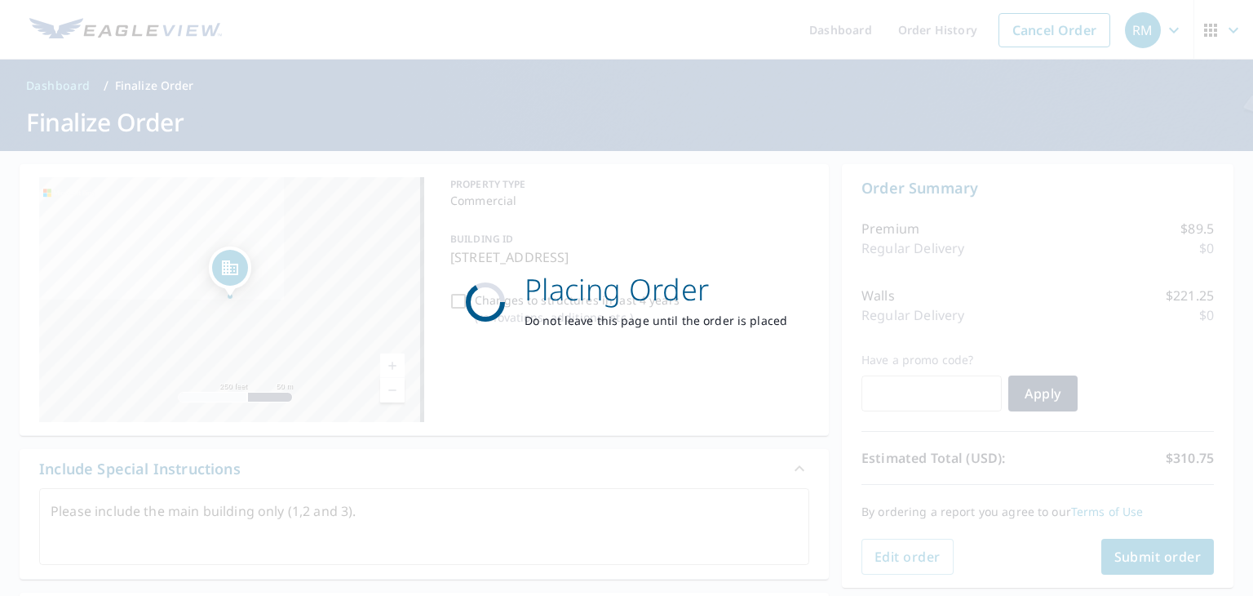
click at [1133, 558] on div "Placing Order Do not leave this page until the order is placed" at bounding box center [626, 298] width 1253 height 596
click at [450, 300] on div "Placing Order Do not leave this page until the order is placed" at bounding box center [626, 298] width 403 height 143
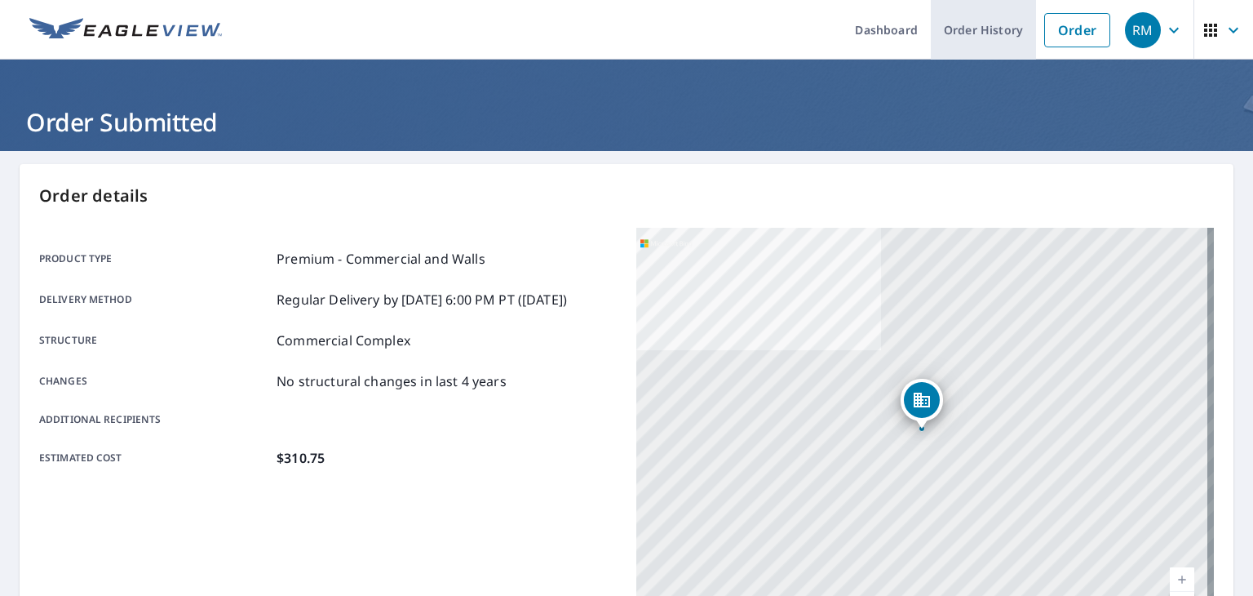
click at [983, 30] on link "Order History" at bounding box center [983, 30] width 105 height 60
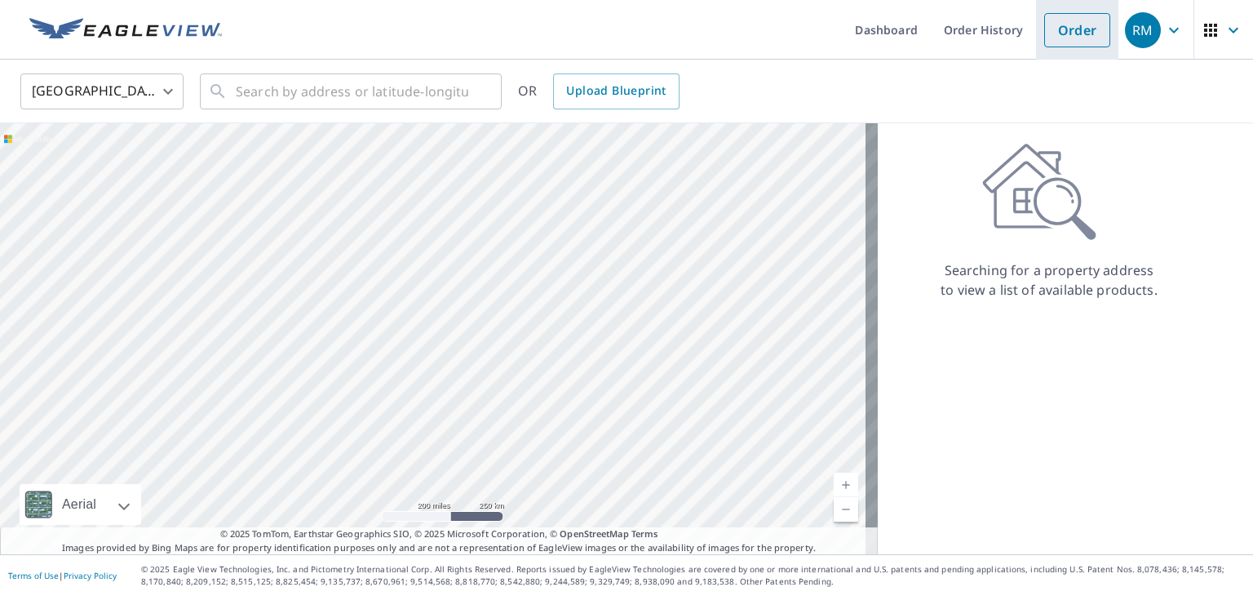
click at [1085, 29] on link "Order" at bounding box center [1078, 30] width 66 height 34
click at [1074, 24] on link "Order" at bounding box center [1078, 30] width 66 height 34
click at [126, 27] on img at bounding box center [125, 30] width 193 height 24
